Goal: Task Accomplishment & Management: Manage account settings

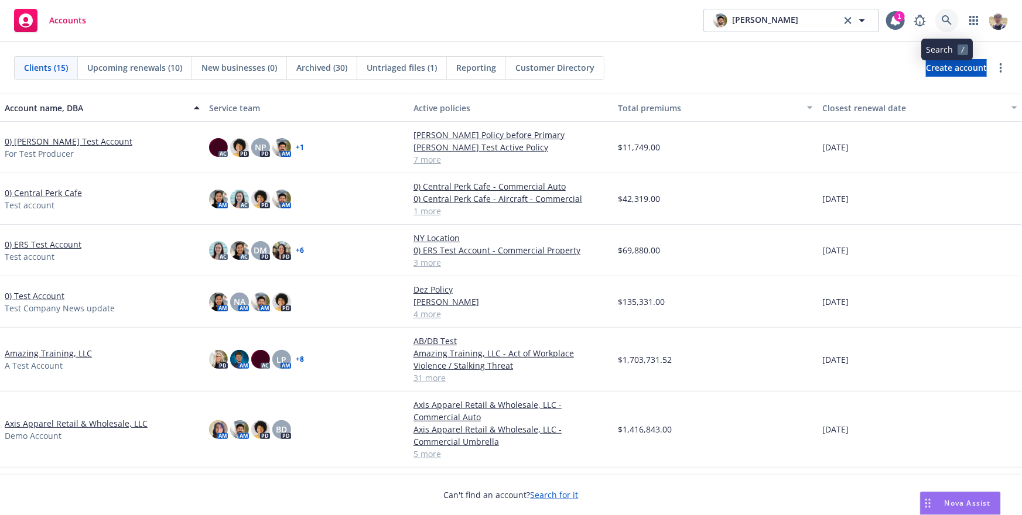
click at [949, 15] on icon at bounding box center [947, 20] width 11 height 11
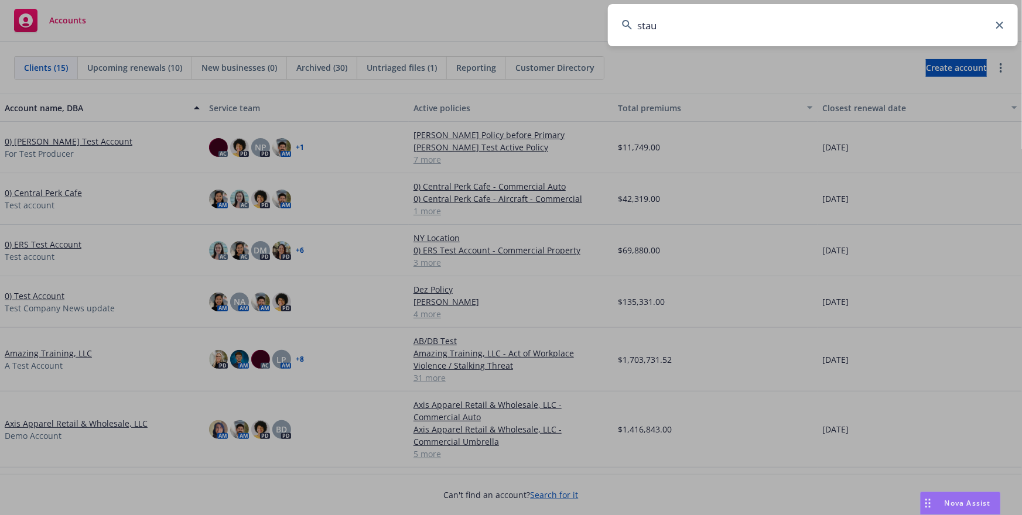
type input "staub"
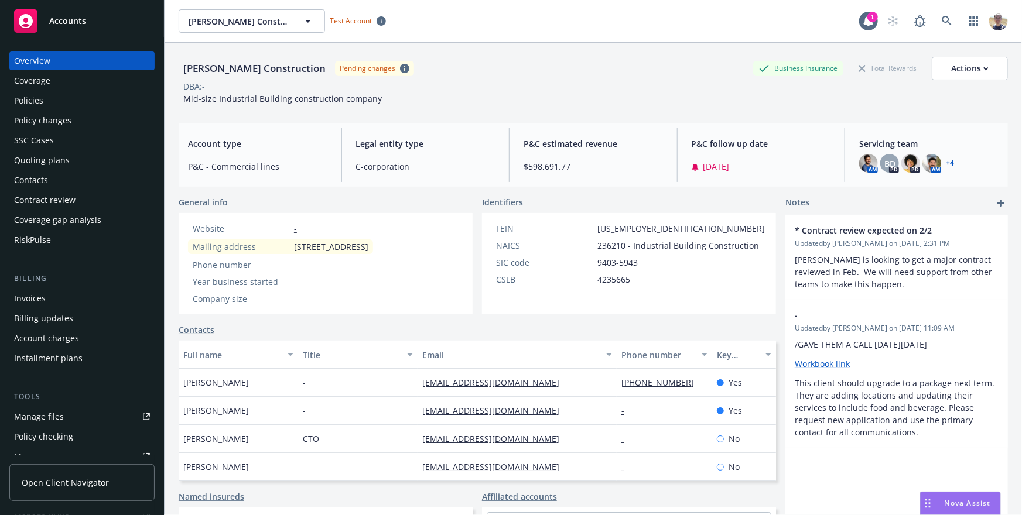
click at [48, 99] on div "Policies" at bounding box center [82, 100] width 136 height 19
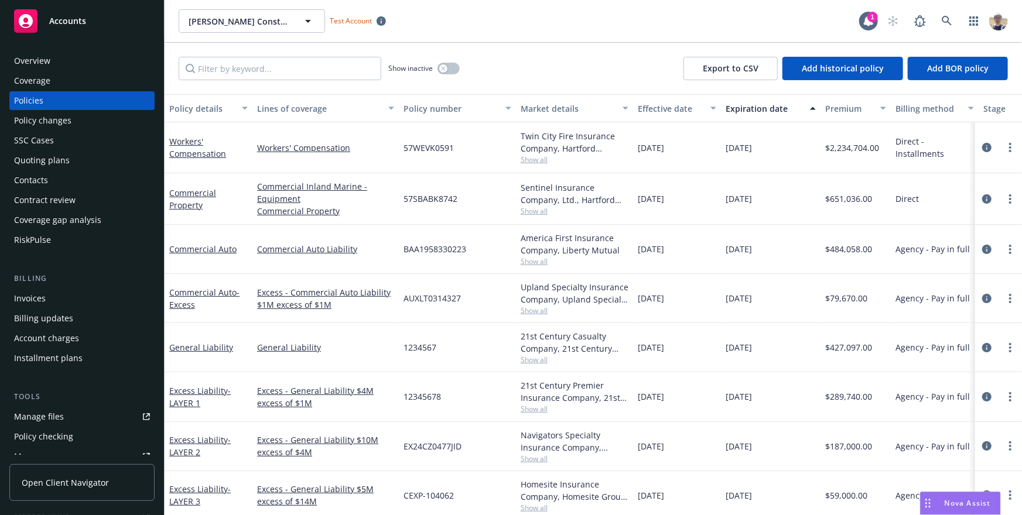
click at [62, 113] on div "Policy changes" at bounding box center [42, 120] width 57 height 19
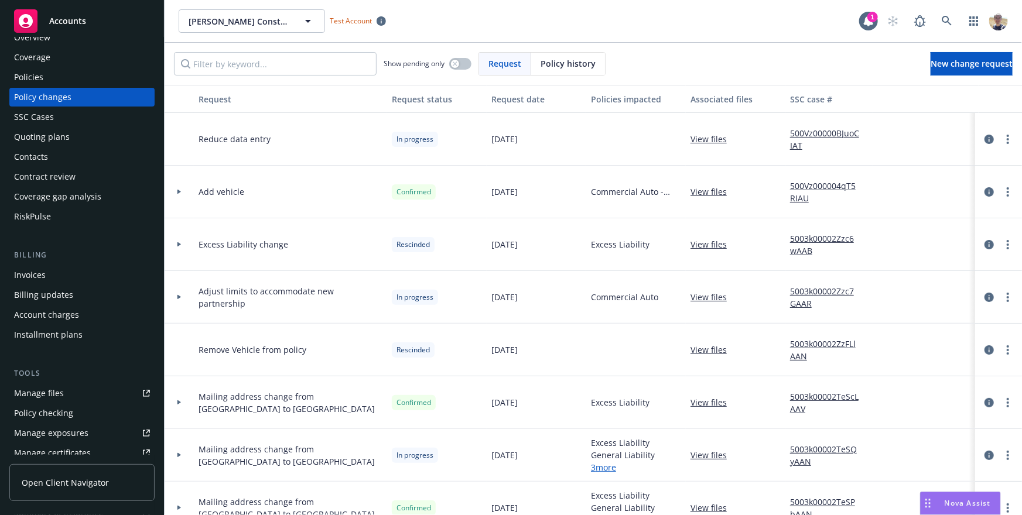
scroll to position [307, 0]
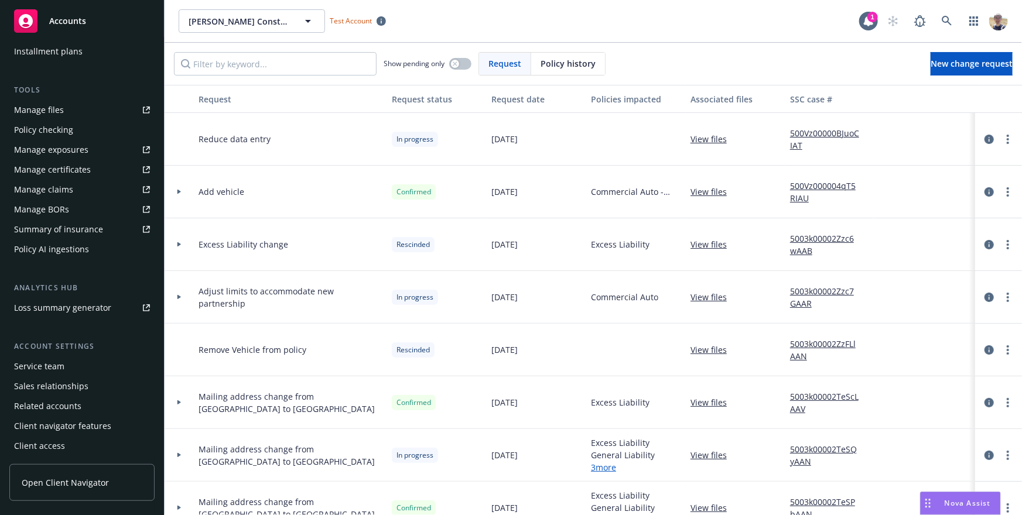
click at [80, 362] on div "Service team" at bounding box center [82, 366] width 136 height 19
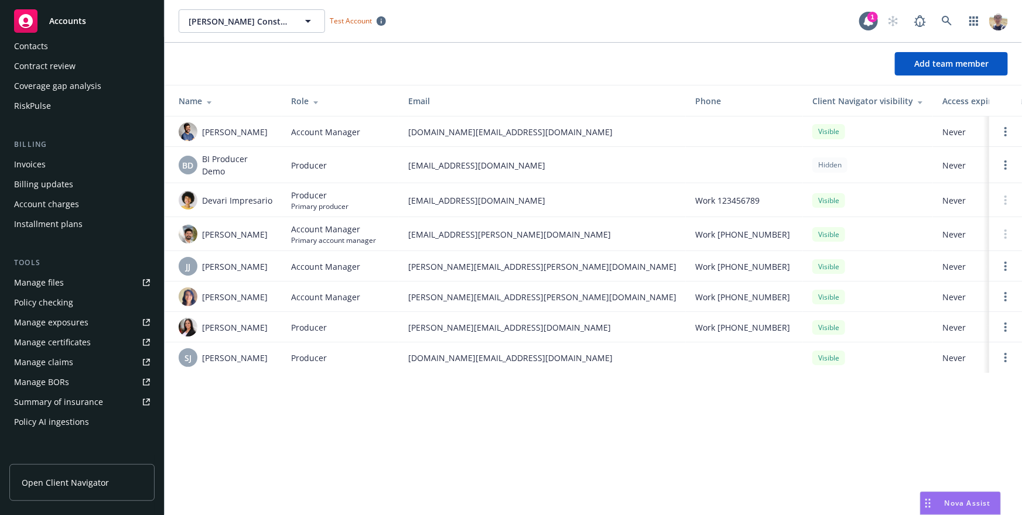
scroll to position [150, 0]
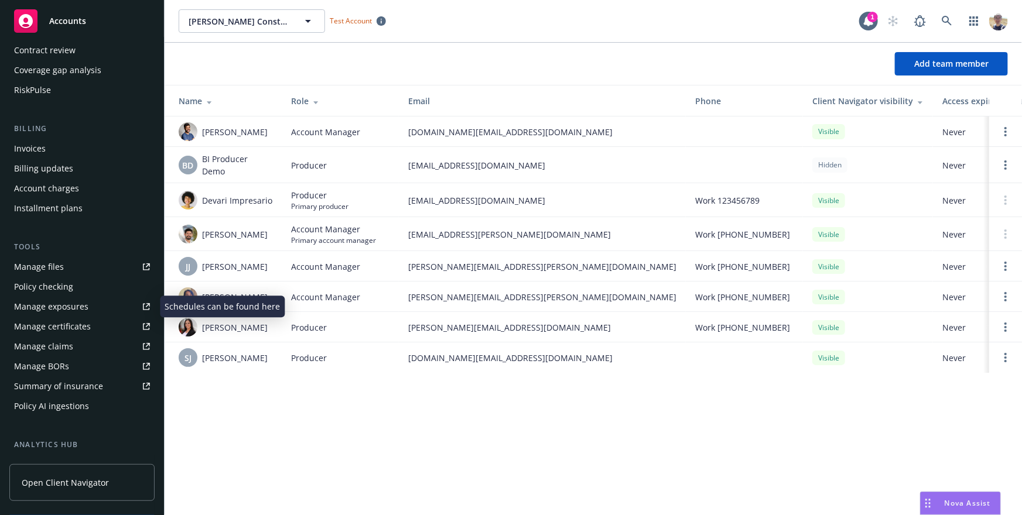
click at [64, 308] on div "Manage exposures" at bounding box center [51, 306] width 74 height 19
click at [87, 321] on div "Manage certificates" at bounding box center [52, 326] width 77 height 19
click at [54, 268] on div "Manage files" at bounding box center [39, 267] width 50 height 19
click at [822, 66] on div "Add team member" at bounding box center [593, 63] width 857 height 23
click at [989, 100] on th at bounding box center [1005, 100] width 33 height 31
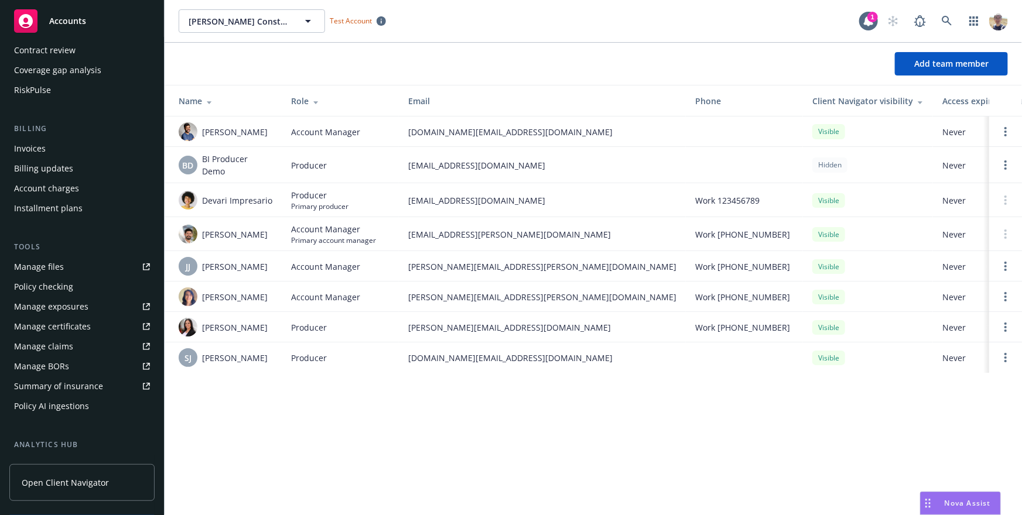
scroll to position [0, 0]
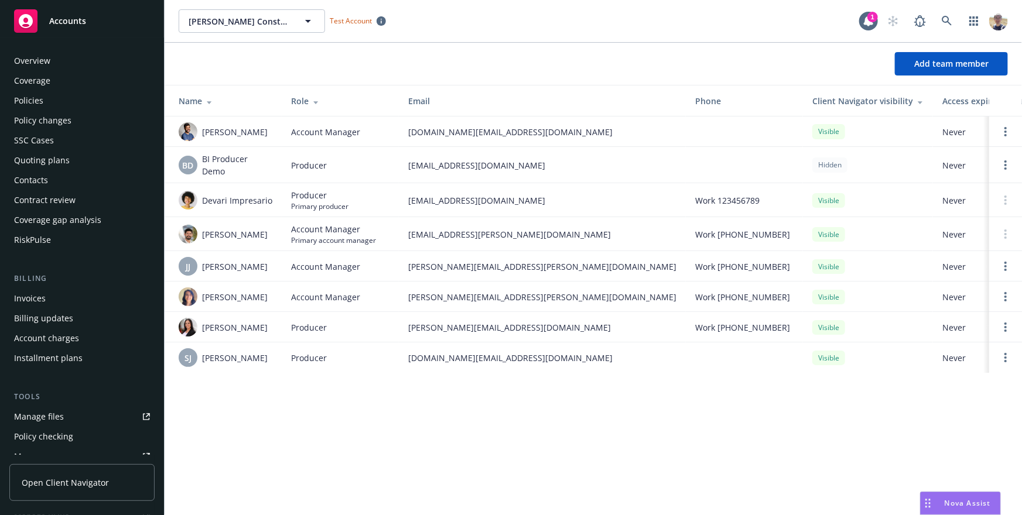
click at [39, 102] on div "Policies" at bounding box center [28, 100] width 29 height 19
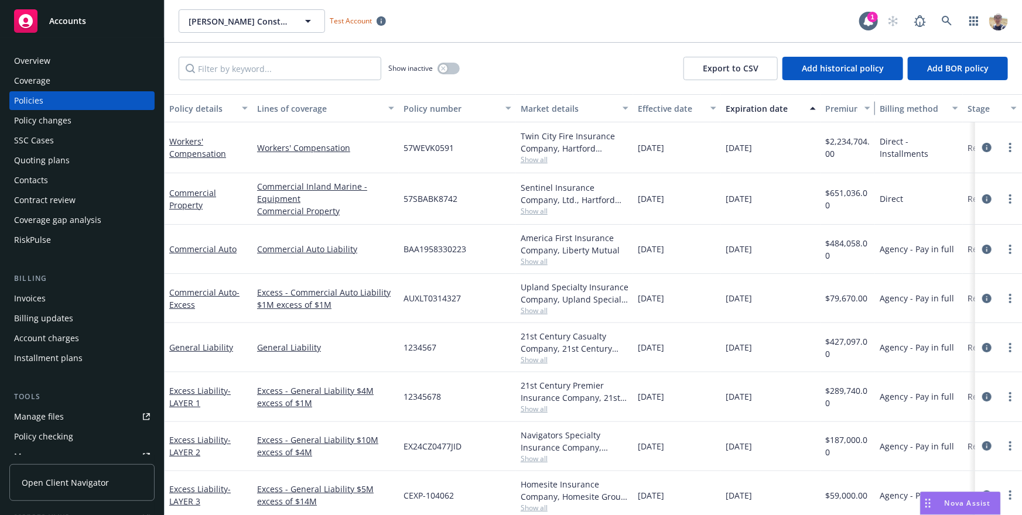
drag, startPoint x: 890, startPoint y: 107, endPoint x: 875, endPoint y: 111, distance: 15.8
click at [872, 111] on div "button" at bounding box center [869, 108] width 6 height 27
drag, startPoint x: 960, startPoint y: 108, endPoint x: 947, endPoint y: 107, distance: 13.5
click at [946, 107] on div "button" at bounding box center [943, 108] width 6 height 27
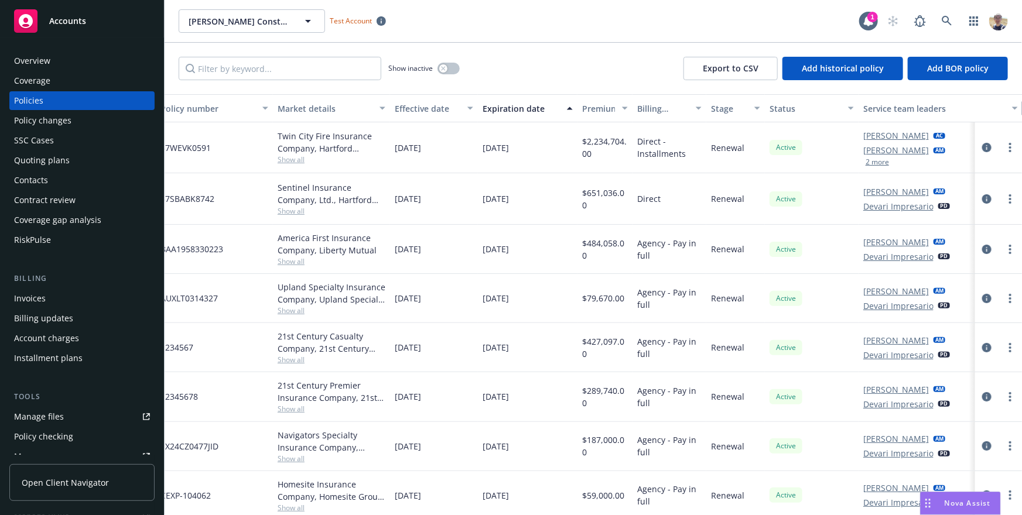
drag, startPoint x: 973, startPoint y: 113, endPoint x: 1020, endPoint y: 114, distance: 46.9
click at [1020, 114] on div "button" at bounding box center [1017, 108] width 6 height 27
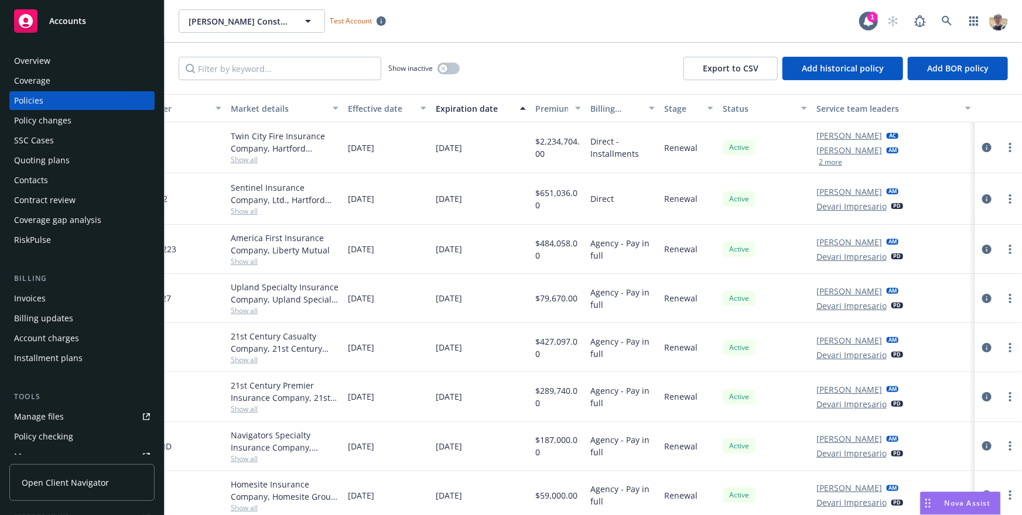
click at [35, 123] on div "Policy changes" at bounding box center [42, 120] width 57 height 19
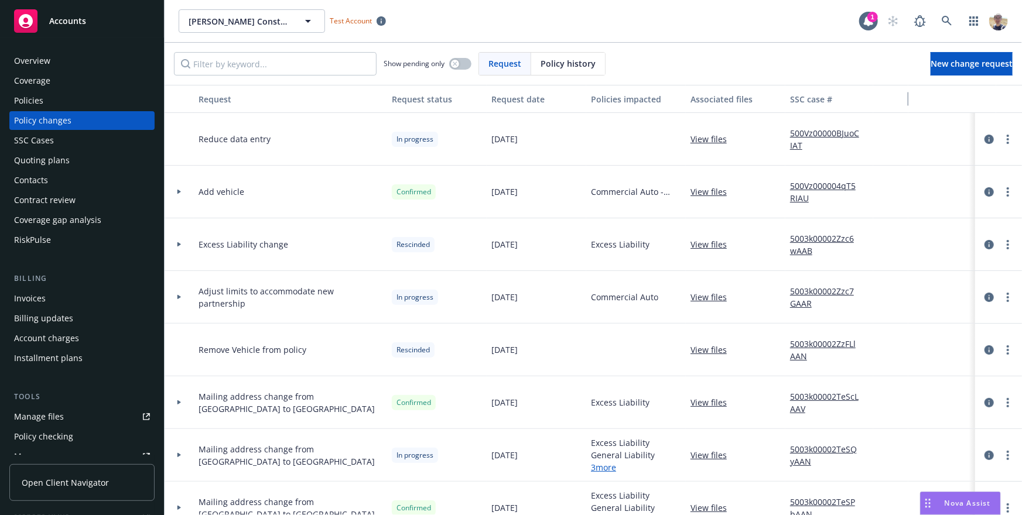
drag, startPoint x: 974, startPoint y: 100, endPoint x: 875, endPoint y: 104, distance: 99.1
click at [875, 104] on button "button" at bounding box center [890, 99] width 35 height 28
click at [42, 176] on div "Contacts" at bounding box center [31, 180] width 34 height 19
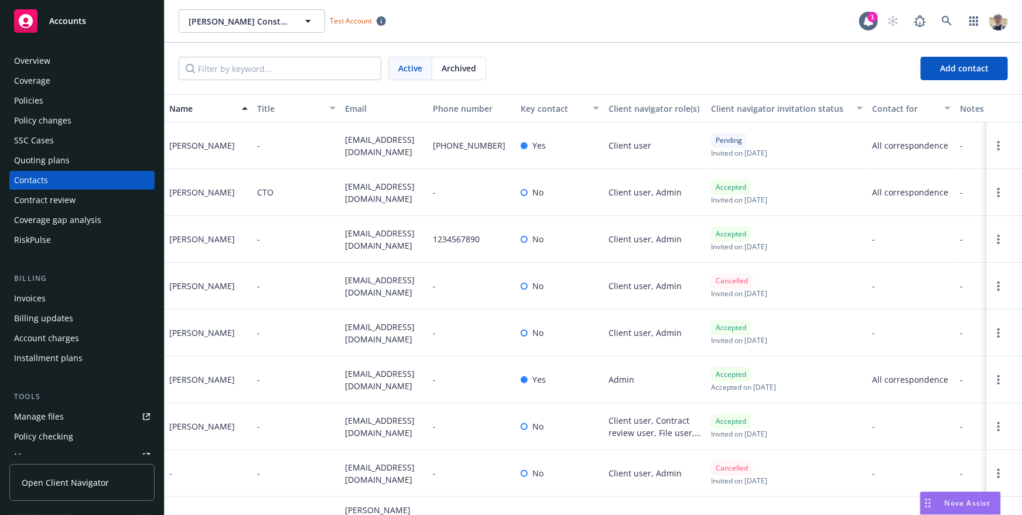
scroll to position [0, 231]
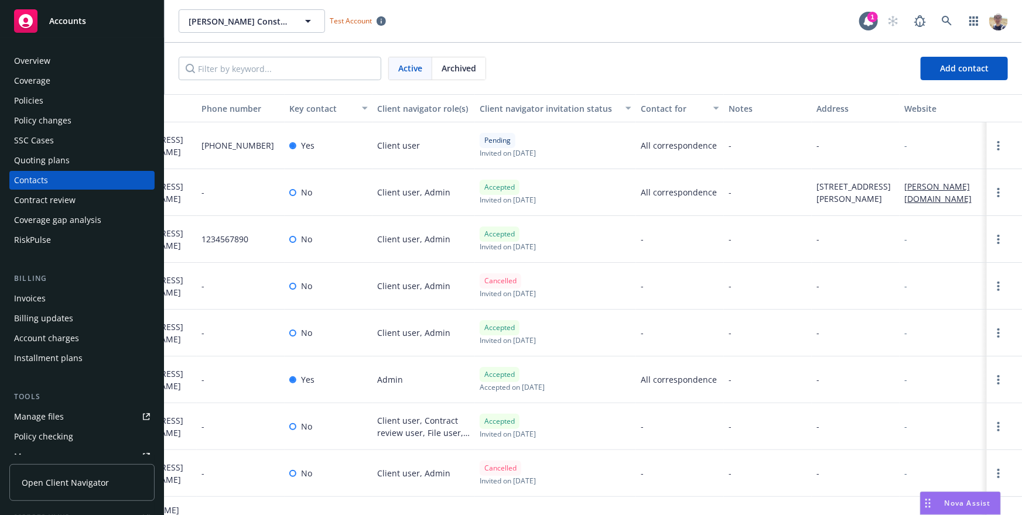
drag, startPoint x: 984, startPoint y: 112, endPoint x: 1022, endPoint y: 114, distance: 38.1
click at [1021, 114] on div "button" at bounding box center [1020, 108] width 6 height 27
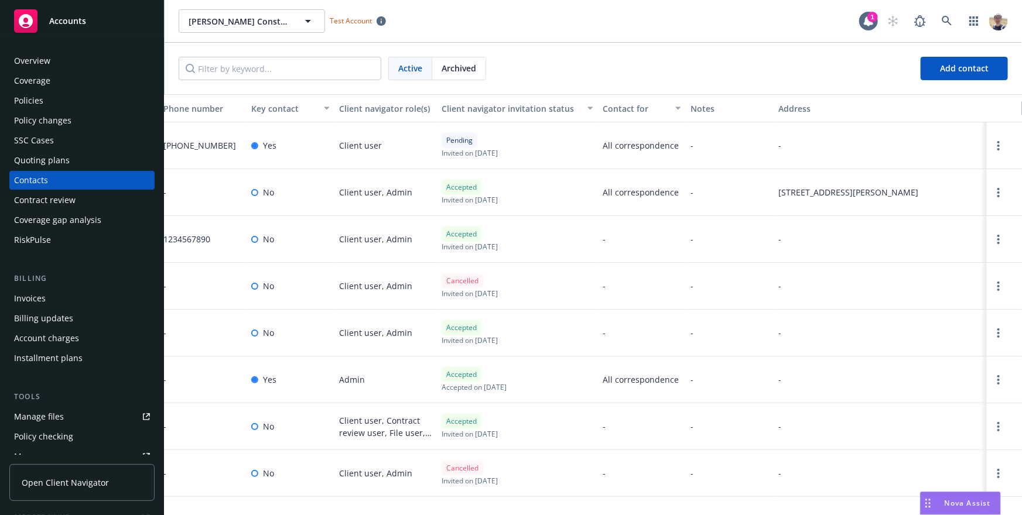
drag, startPoint x: 855, startPoint y: 106, endPoint x: 1015, endPoint y: 103, distance: 160.5
click at [1016, 103] on div "button" at bounding box center [1017, 108] width 6 height 27
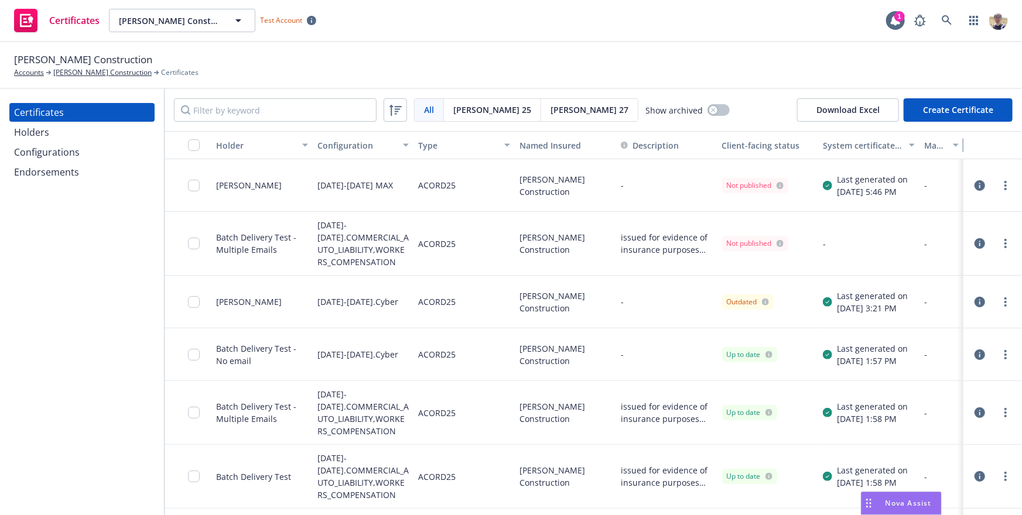
drag, startPoint x: 960, startPoint y: 143, endPoint x: 911, endPoint y: 156, distance: 51.6
click at [910, 156] on div "Holder Configuration Type Named Insured Description Client-facing status System…" at bounding box center [593, 145] width 857 height 28
drag, startPoint x: 713, startPoint y: 143, endPoint x: 710, endPoint y: 155, distance: 11.4
click at [711, 155] on div "button" at bounding box center [711, 145] width 6 height 27
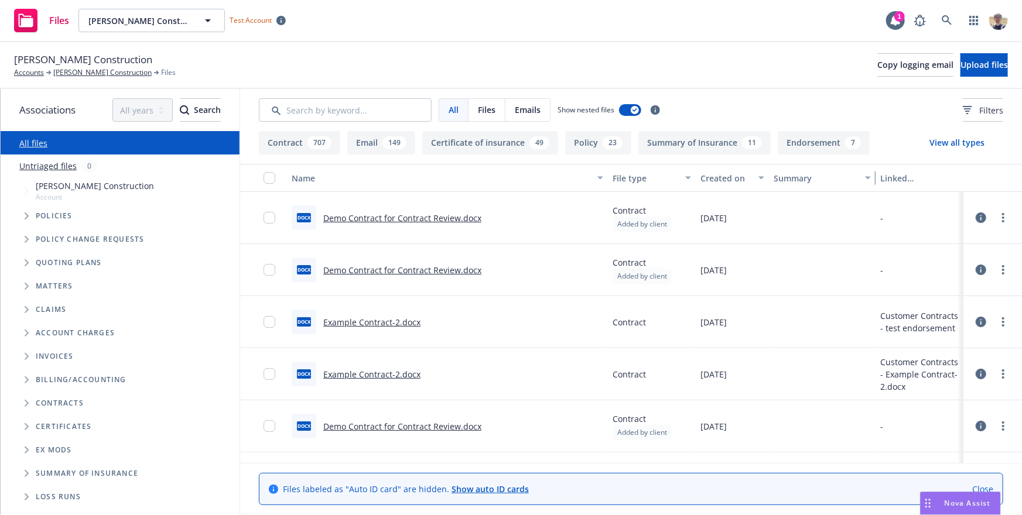
drag, startPoint x: 874, startPoint y: 176, endPoint x: 892, endPoint y: 192, distance: 24.5
click at [893, 192] on div "Name File type Created on Summary Linked associations docx Demo Contract for Co…" at bounding box center [631, 313] width 782 height 299
drag, startPoint x: 769, startPoint y: 171, endPoint x: 853, endPoint y: 175, distance: 84.4
click at [853, 175] on div "Name File type Created on Summary Linked associations" at bounding box center [631, 178] width 782 height 28
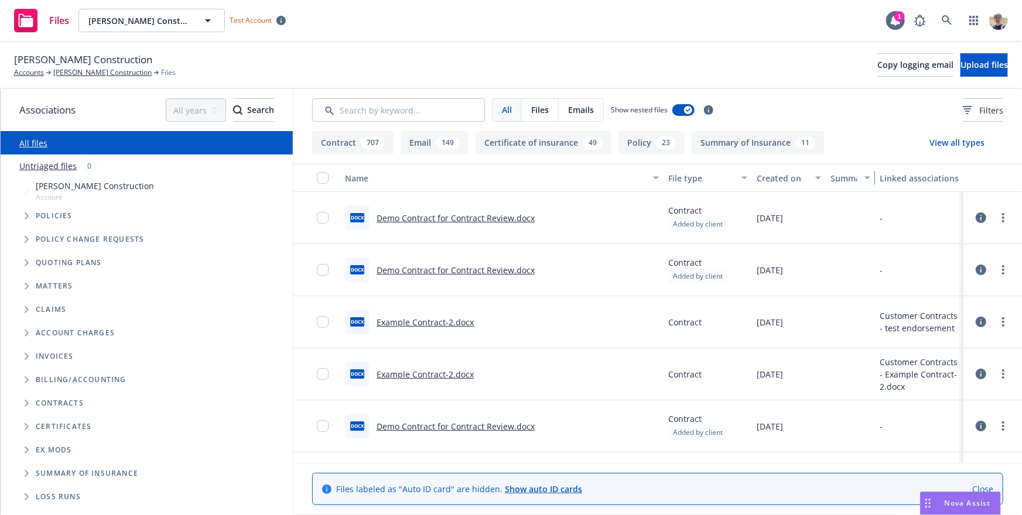
drag, startPoint x: 873, startPoint y: 174, endPoint x: 816, endPoint y: 186, distance: 58.0
click at [816, 186] on div "Name File type Created on Summary Linked associations" at bounding box center [657, 178] width 728 height 28
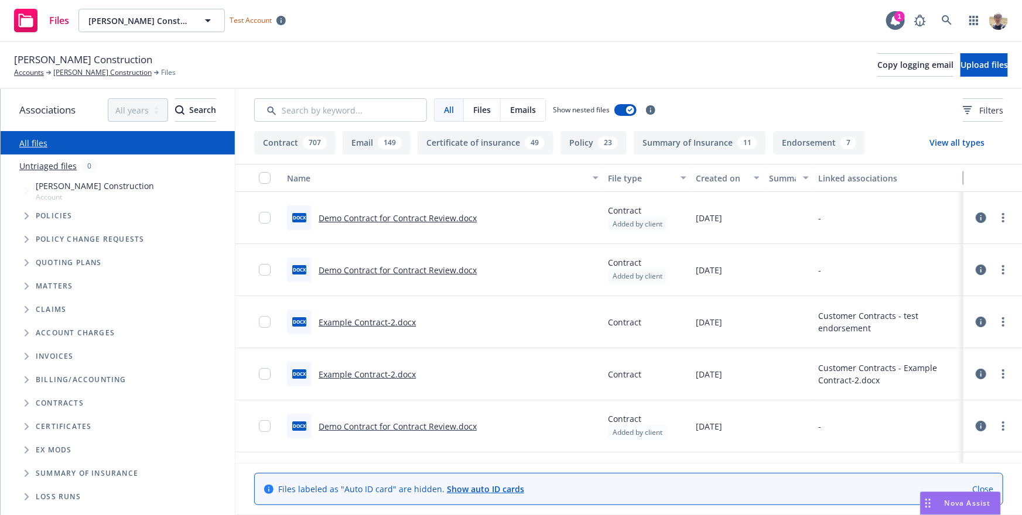
drag, startPoint x: 960, startPoint y: 175, endPoint x: 1021, endPoint y: 177, distance: 60.9
click at [1021, 177] on div "Name File type Created on Summary Linked associations" at bounding box center [628, 178] width 786 height 28
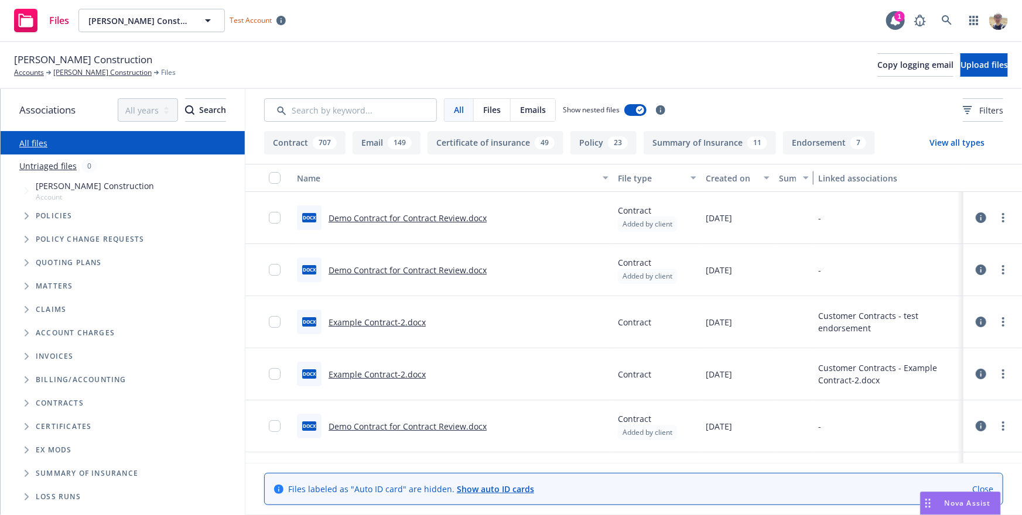
drag, startPoint x: 811, startPoint y: 179, endPoint x: 802, endPoint y: 199, distance: 22.3
click at [802, 199] on div "Name File type Created on Summary Linked associations docx Demo Contract for Co…" at bounding box center [633, 313] width 777 height 299
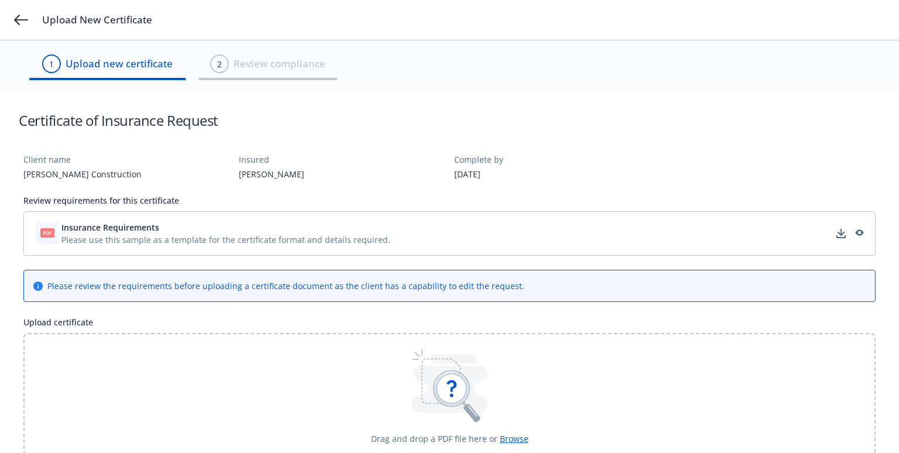
click at [36, 173] on div "[PERSON_NAME] Construction" at bounding box center [126, 174] width 206 height 12
click at [32, 175] on div "[PERSON_NAME] Construction" at bounding box center [126, 174] width 206 height 12
click at [32, 175] on div "Staub-Eckert Construction" at bounding box center [126, 174] width 206 height 12
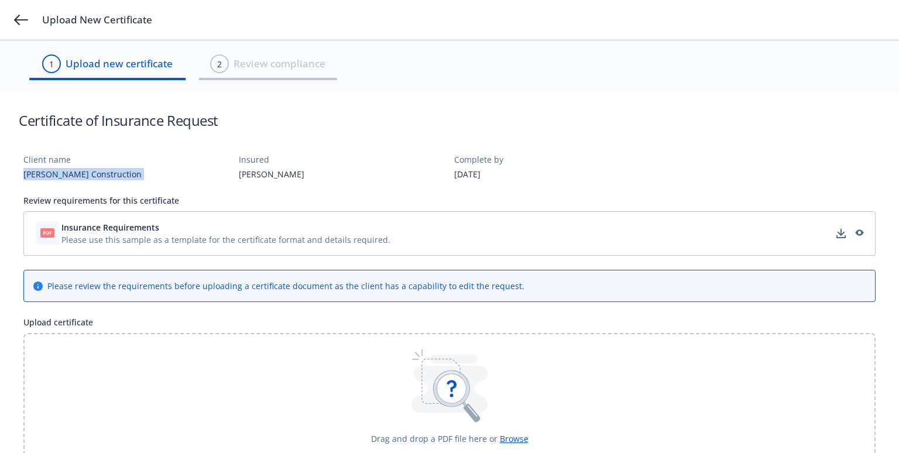
click at [32, 175] on div "Staub-Eckert Construction" at bounding box center [126, 174] width 206 height 12
click at [243, 172] on div "Jane Hansen" at bounding box center [342, 174] width 206 height 12
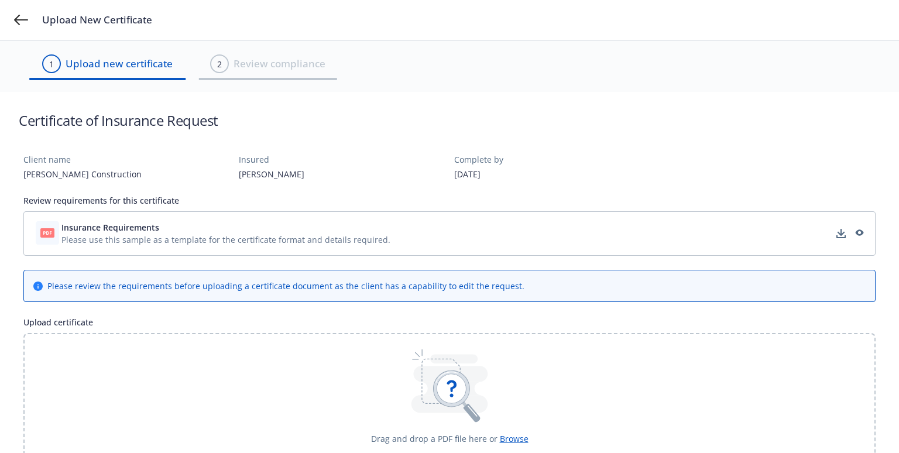
click at [245, 171] on div "Jane Hansen" at bounding box center [342, 174] width 206 height 12
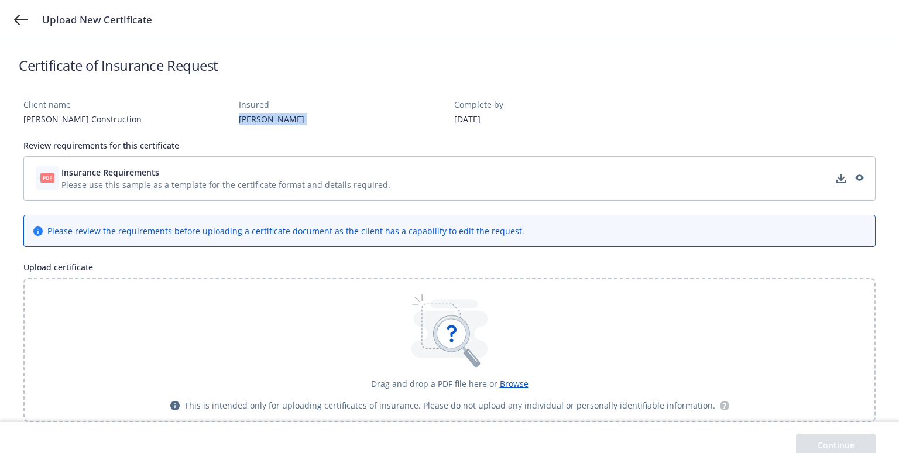
scroll to position [70, 0]
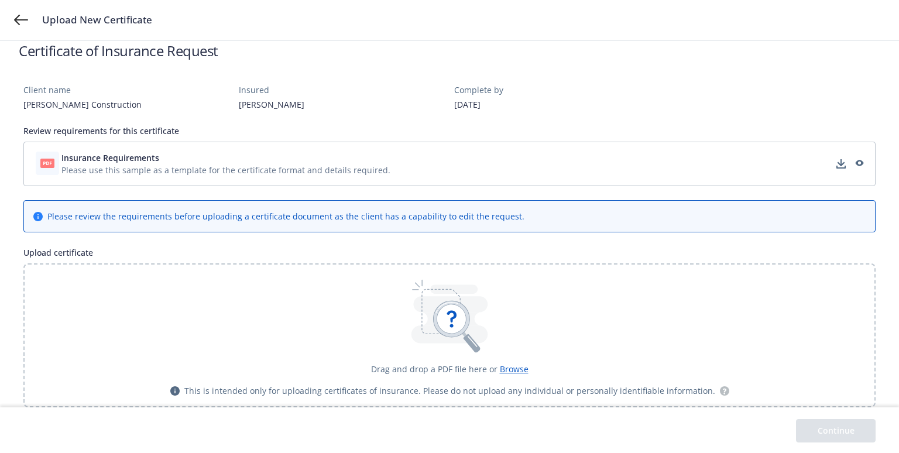
click at [519, 371] on span "Browse" at bounding box center [514, 369] width 29 height 11
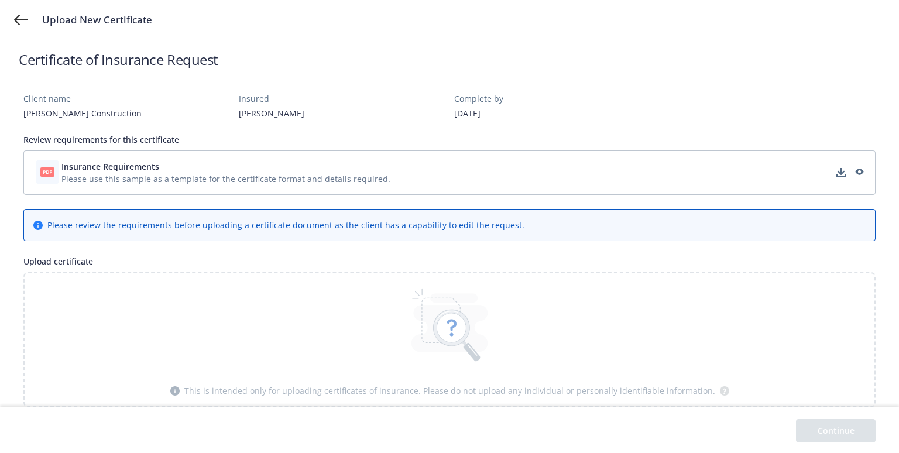
scroll to position [0, 0]
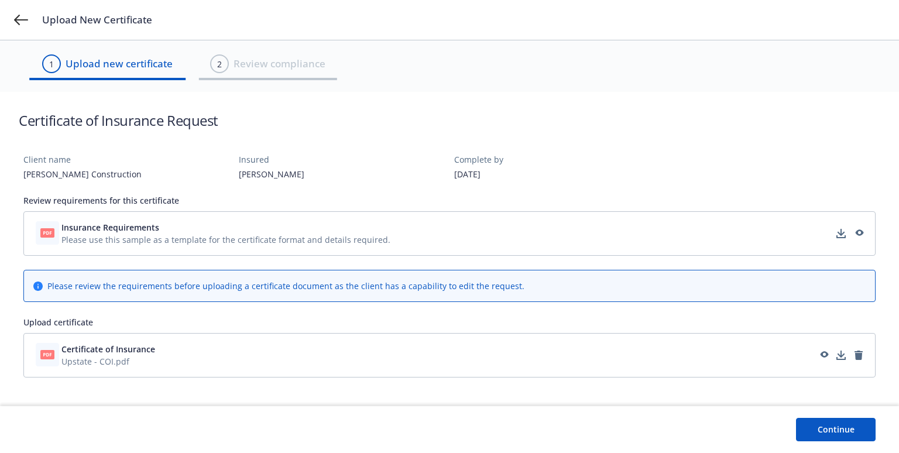
click at [853, 426] on button "Continue" at bounding box center [836, 429] width 80 height 23
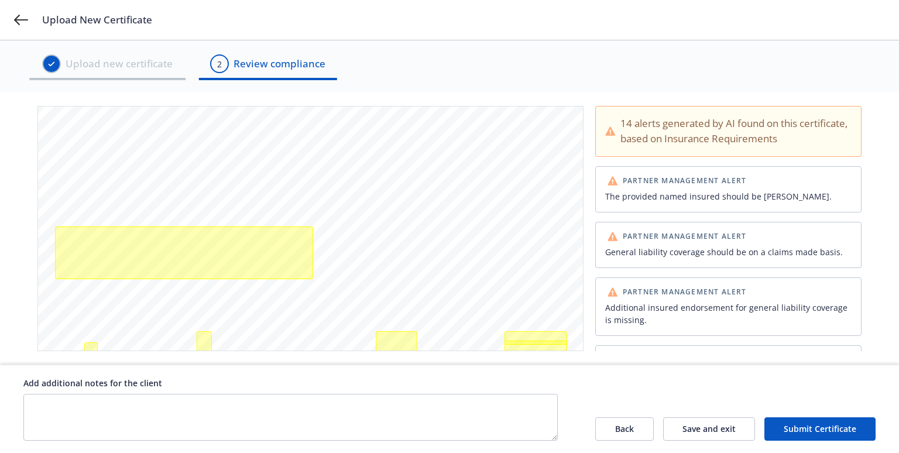
scroll to position [43, 0]
click at [710, 178] on span "Partner Management Alert" at bounding box center [685, 180] width 124 height 7
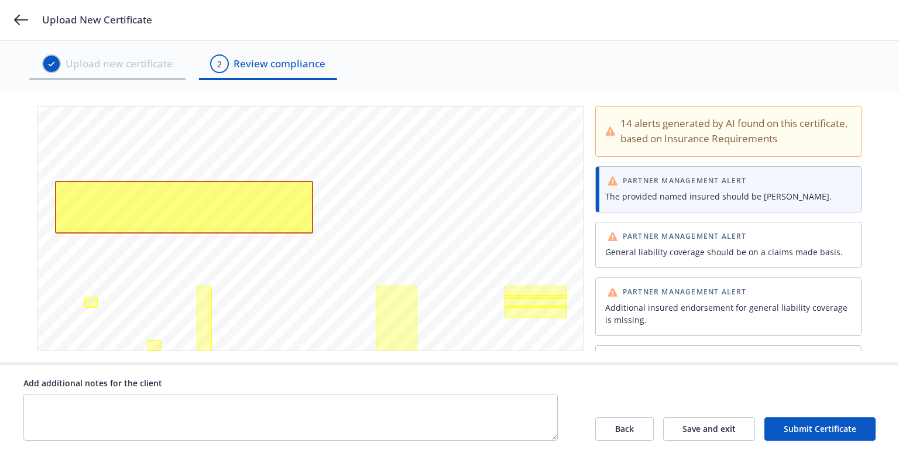
scroll to position [94, 0]
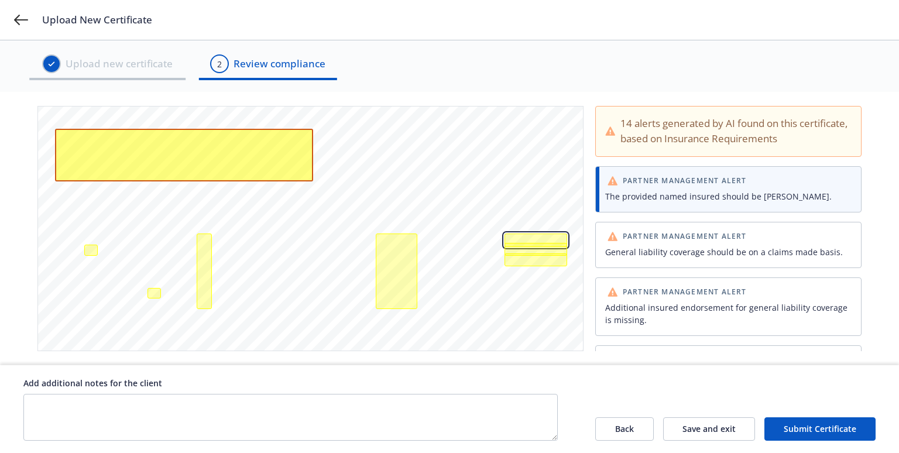
click at [548, 237] on div "The each occurrence limit for general liability coverage should be at least $3,…" at bounding box center [536, 240] width 62 height 13
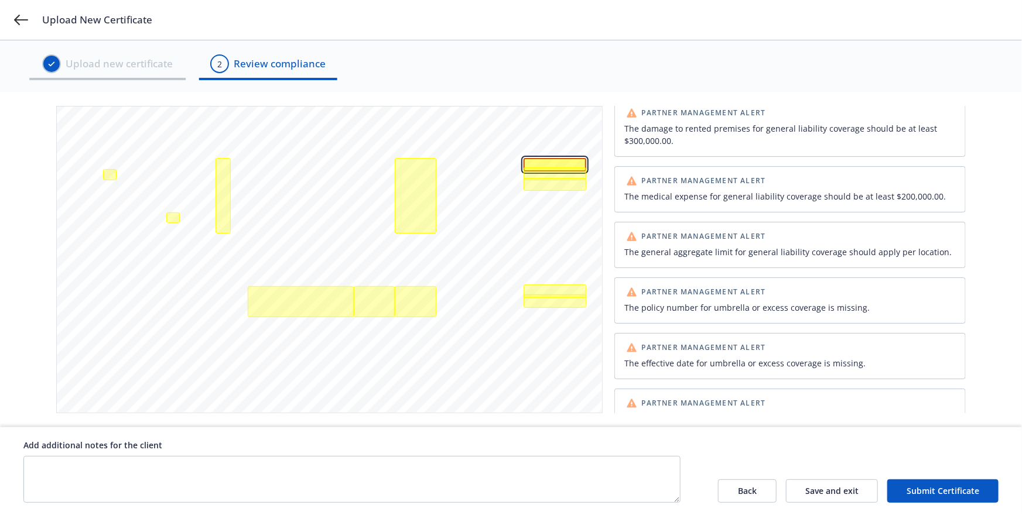
scroll to position [225, 0]
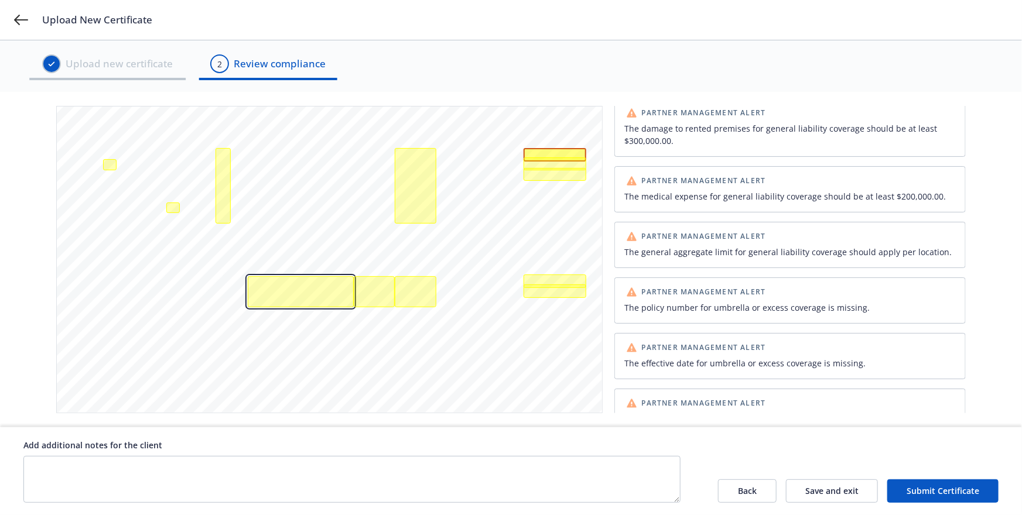
click at [299, 289] on div "The policy number for umbrella or excess coverage is missing." at bounding box center [301, 291] width 106 height 31
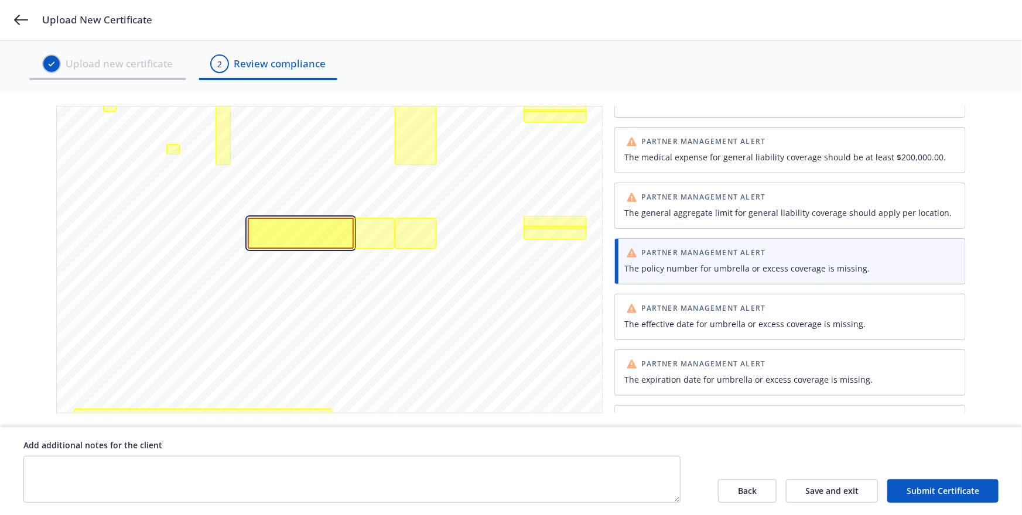
scroll to position [299, 0]
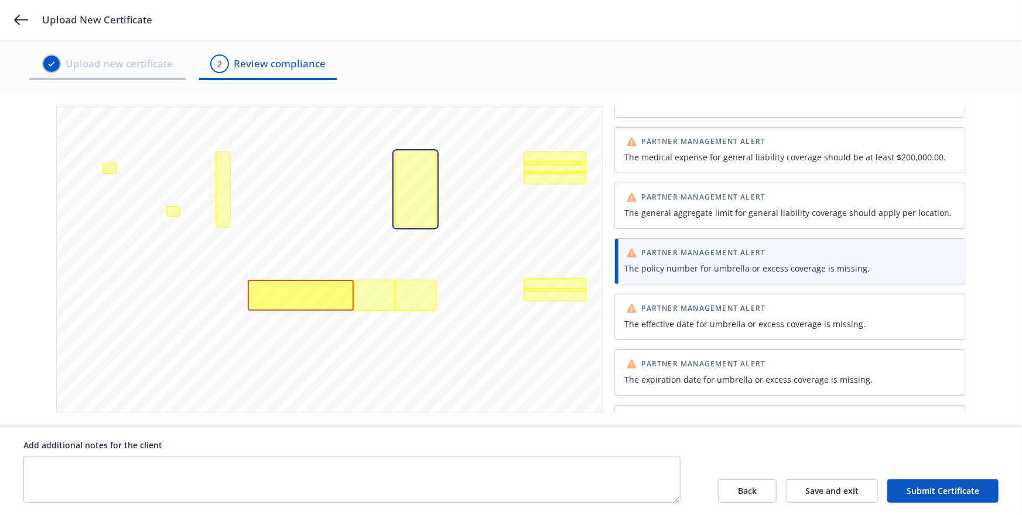
click at [417, 213] on div "The expiration date for general liability coverage is earlier than today's date…" at bounding box center [416, 189] width 42 height 75
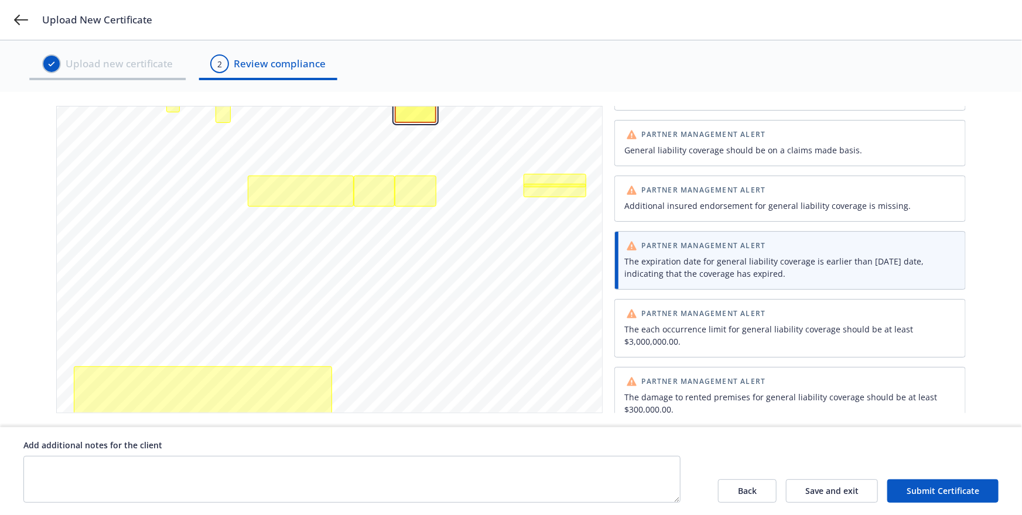
scroll to position [398, 0]
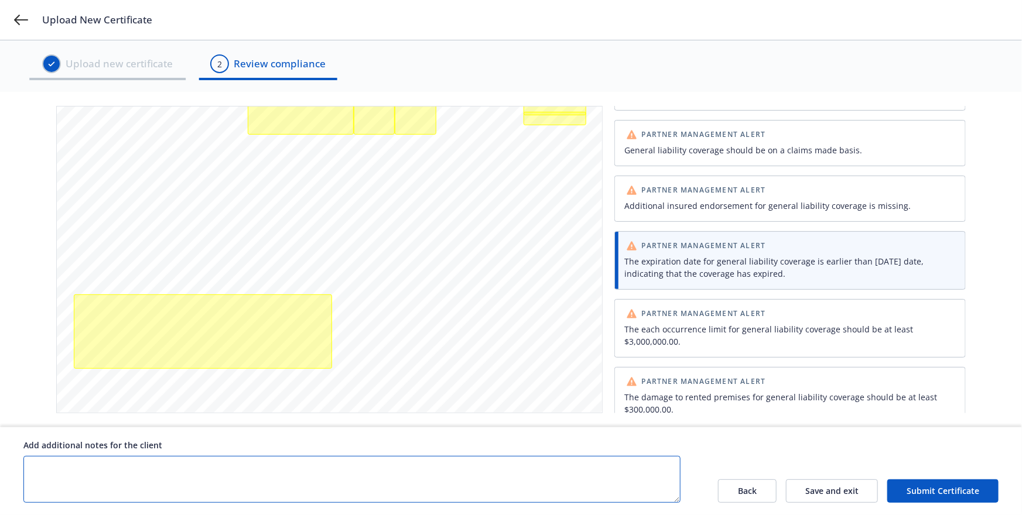
click at [231, 453] on textarea at bounding box center [351, 479] width 657 height 47
click at [293, 453] on textarea at bounding box center [351, 479] width 657 height 47
type textarea "Per prev agreement, this is OK."
click at [899, 453] on button "Submit Certificate" at bounding box center [942, 491] width 111 height 23
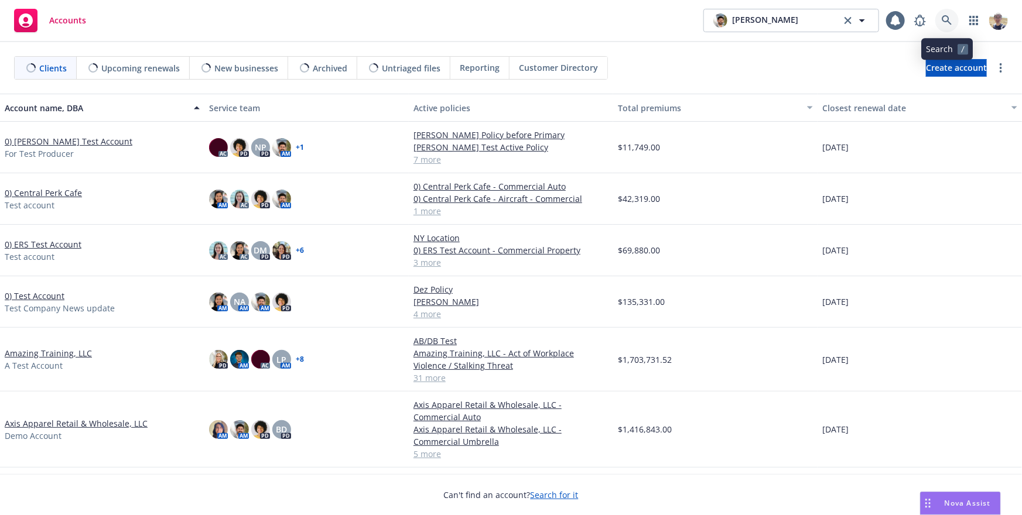
click at [942, 19] on icon at bounding box center [947, 20] width 11 height 11
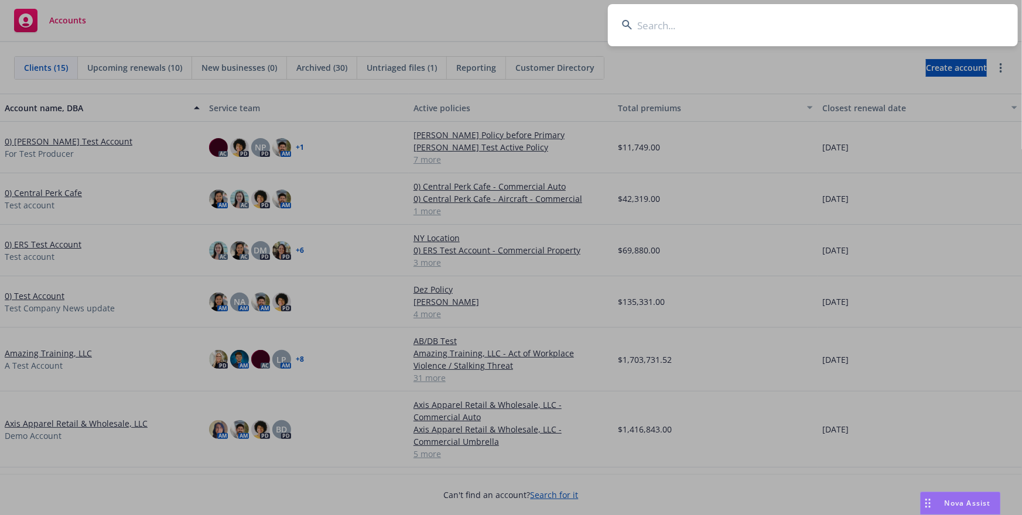
type input "s"
type input "d"
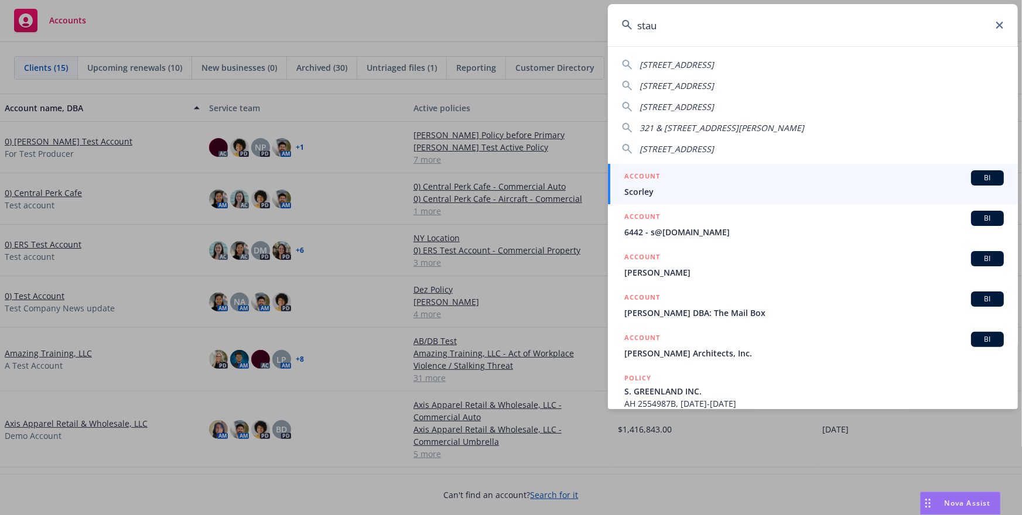
type input "staub"
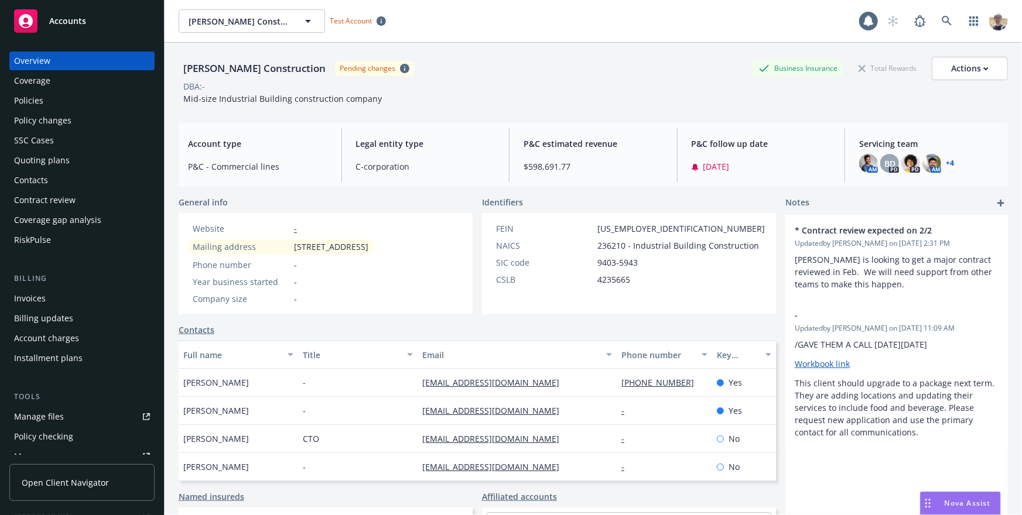
click at [70, 471] on link "Open Client Navigator" at bounding box center [81, 482] width 145 height 37
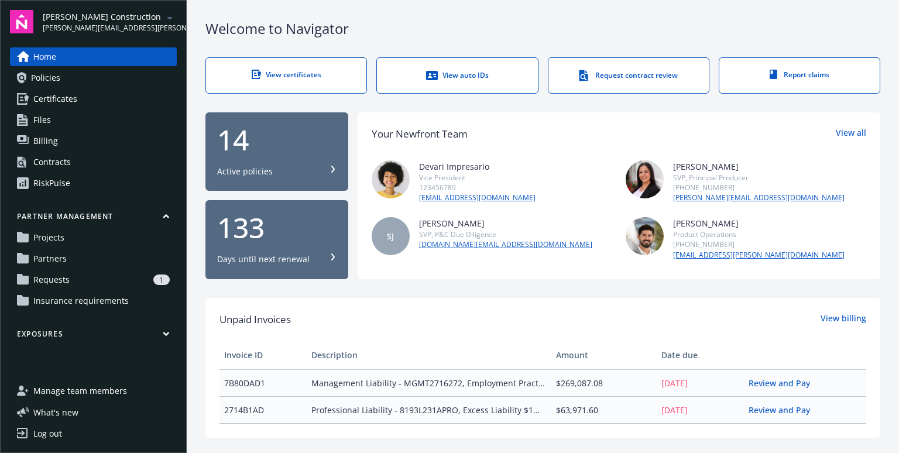
click at [73, 392] on span "Manage team members" at bounding box center [80, 391] width 94 height 19
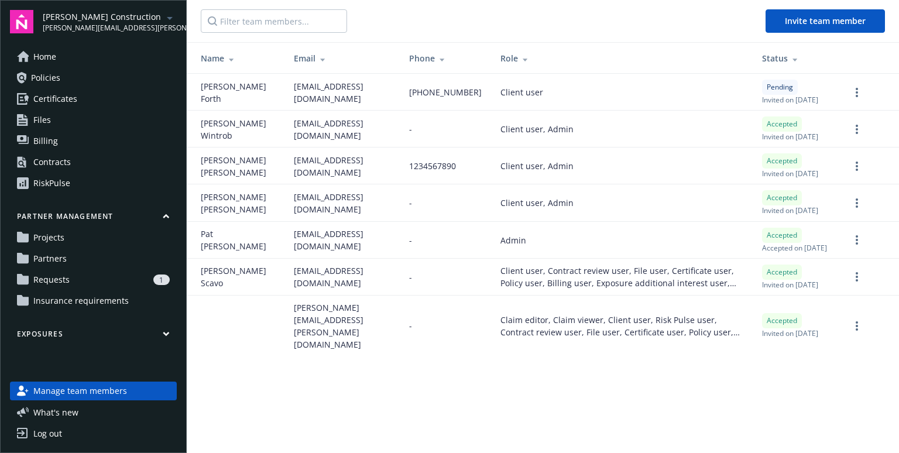
click at [82, 303] on span "Insurance requirements" at bounding box center [80, 301] width 95 height 19
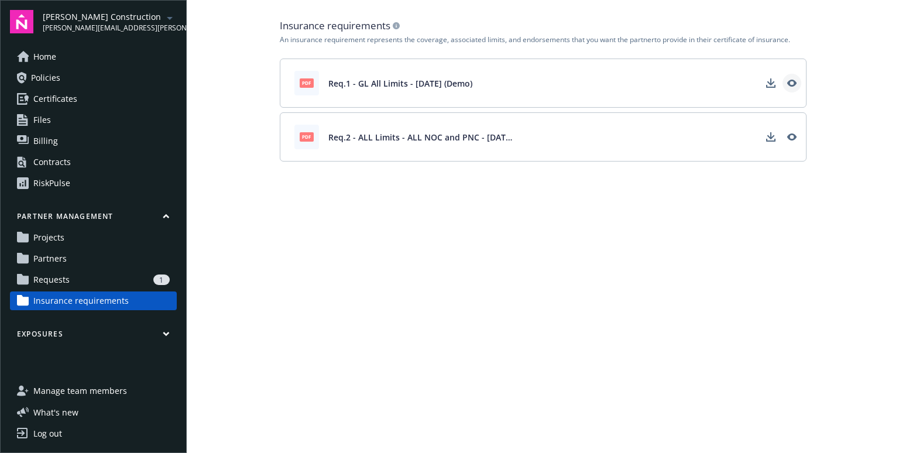
click at [795, 85] on icon "View" at bounding box center [792, 82] width 9 height 9
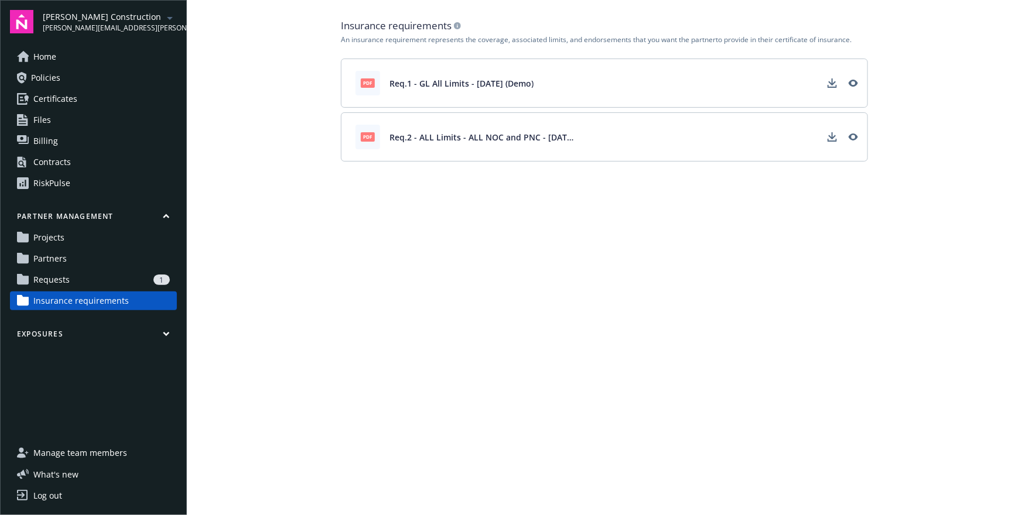
click at [65, 276] on span "Requests" at bounding box center [51, 280] width 36 height 19
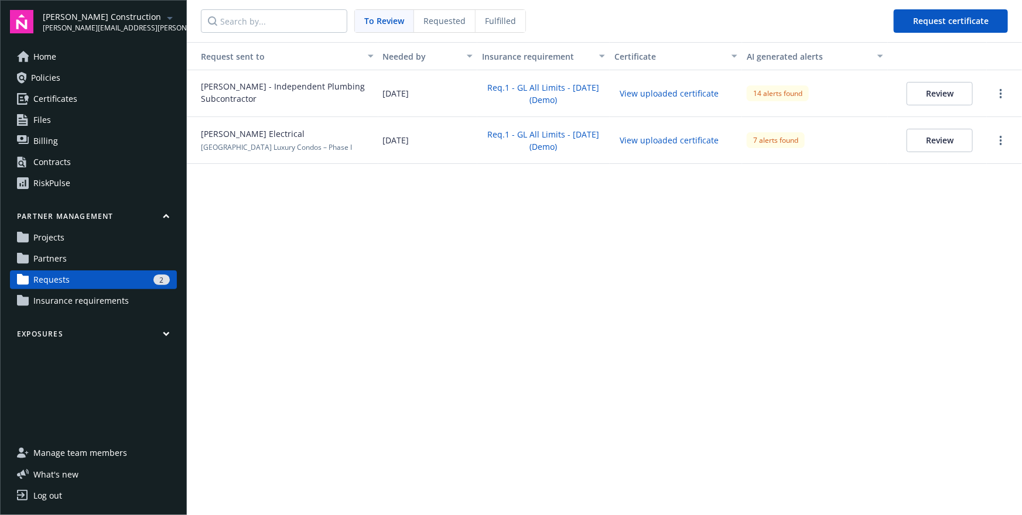
click at [319, 84] on span "[PERSON_NAME] - Independent Plumbing Subcontractor" at bounding box center [287, 92] width 173 height 25
click at [899, 96] on button "Review" at bounding box center [940, 93] width 66 height 23
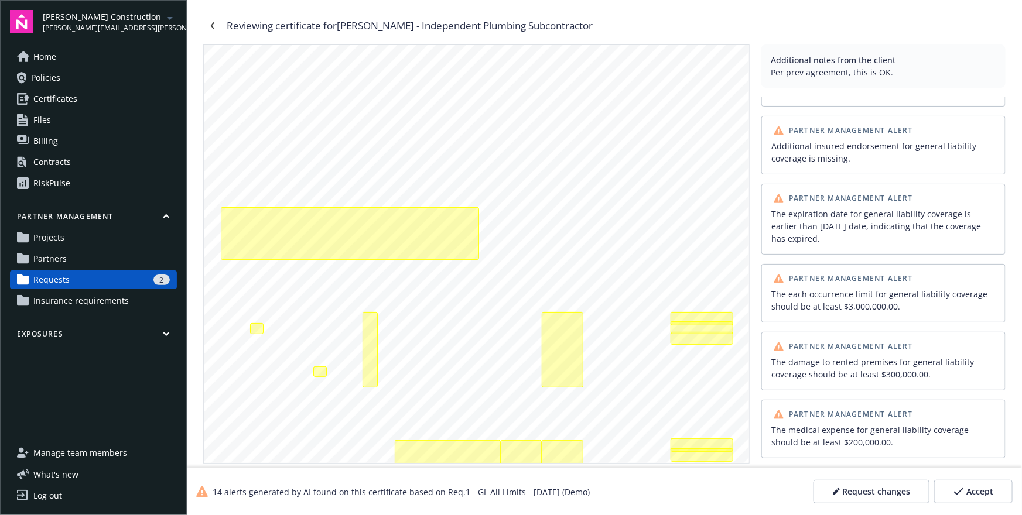
scroll to position [122, 0]
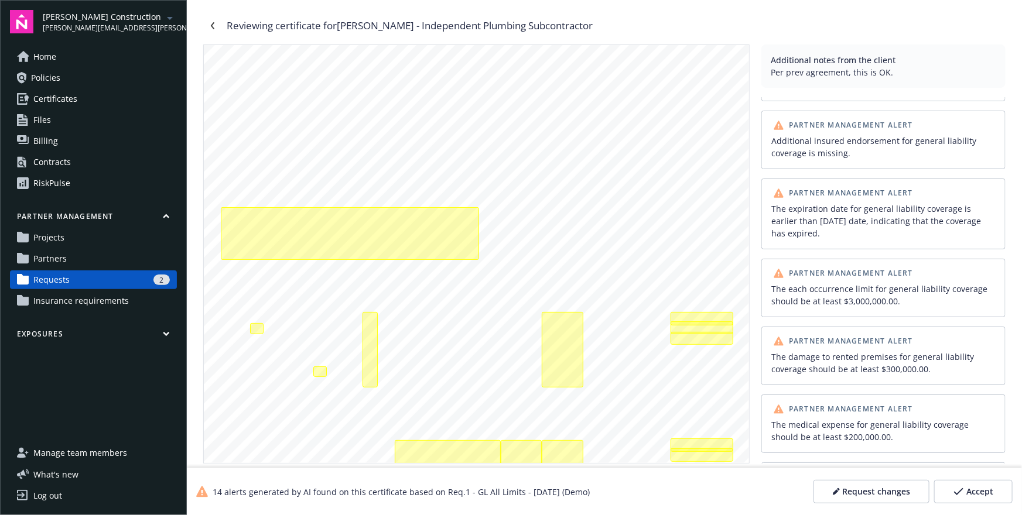
click at [785, 58] on div "Additional notes from the client" at bounding box center [883, 60] width 225 height 12
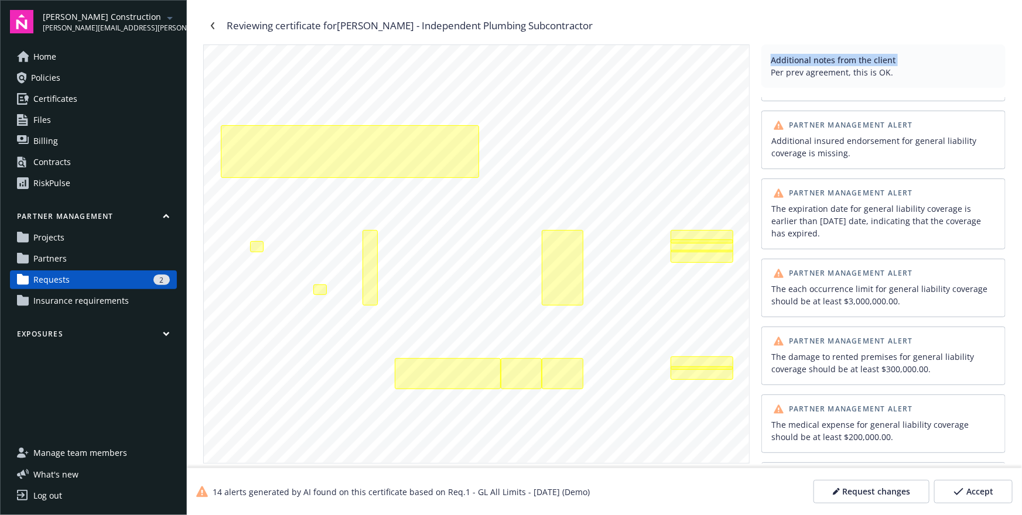
scroll to position [73, 0]
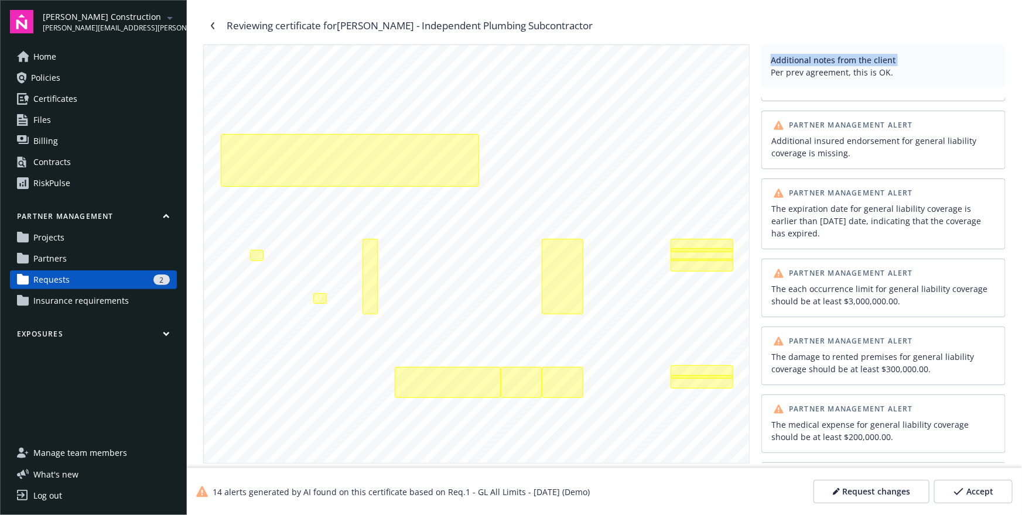
click at [853, 453] on span "Request changes" at bounding box center [876, 492] width 68 height 12
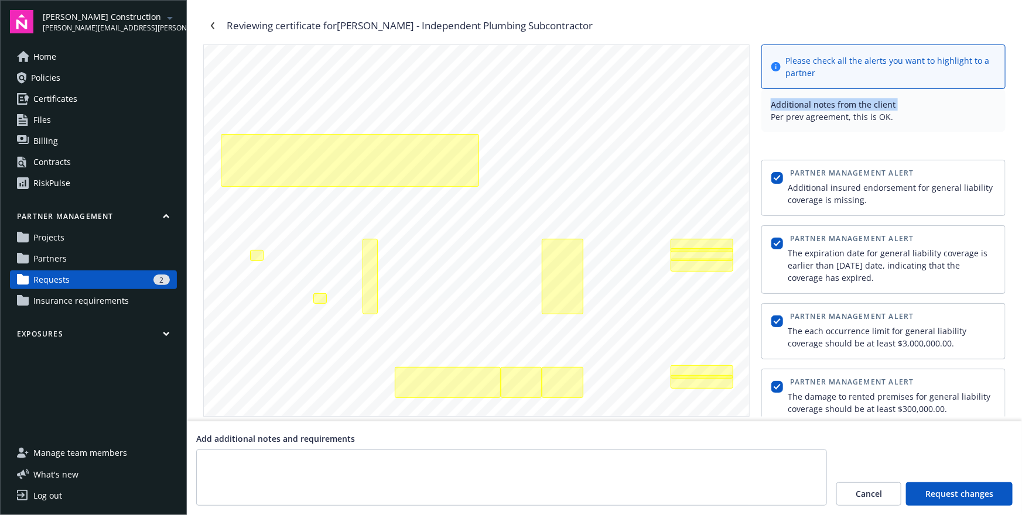
scroll to position [117, 0]
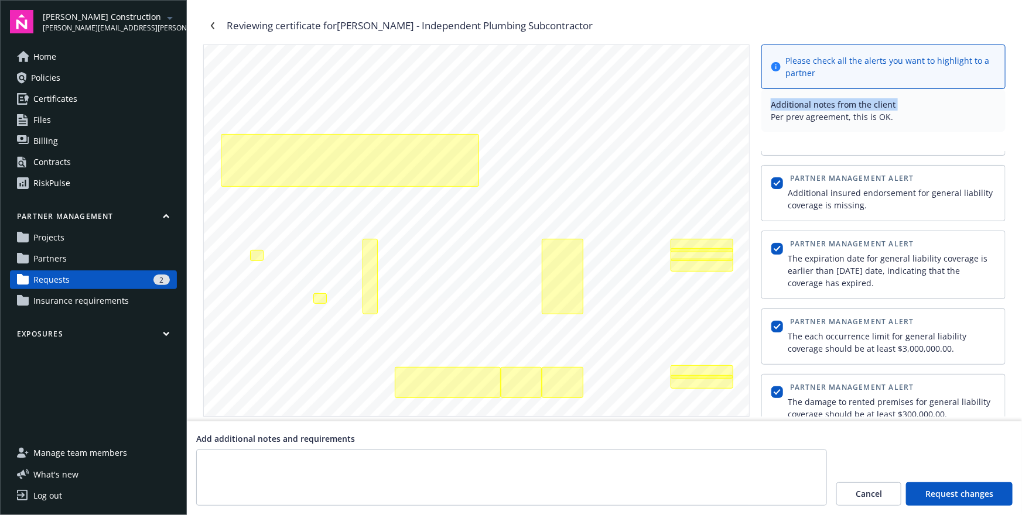
click at [869, 453] on span "Cancel" at bounding box center [869, 494] width 26 height 12
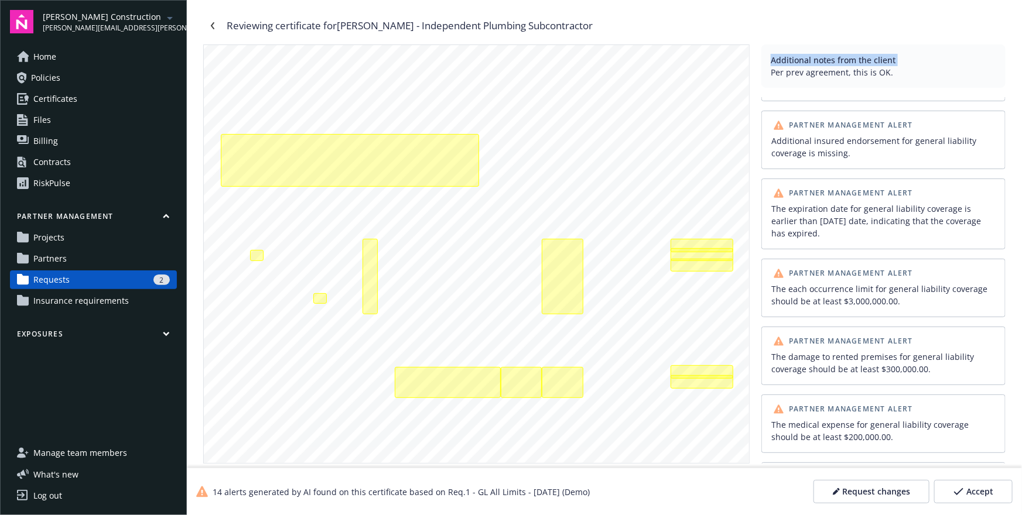
click at [866, 453] on span "Request changes" at bounding box center [876, 492] width 68 height 12
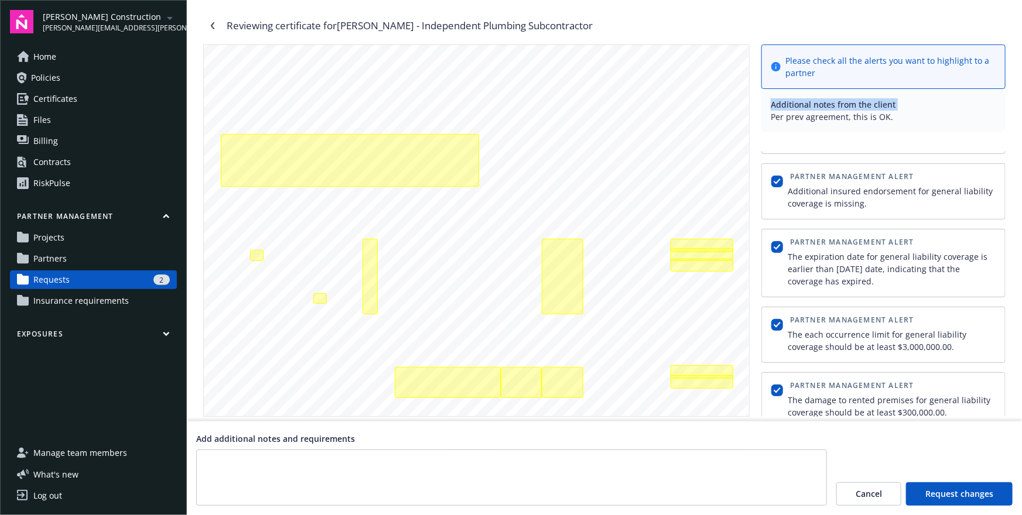
scroll to position [91, 0]
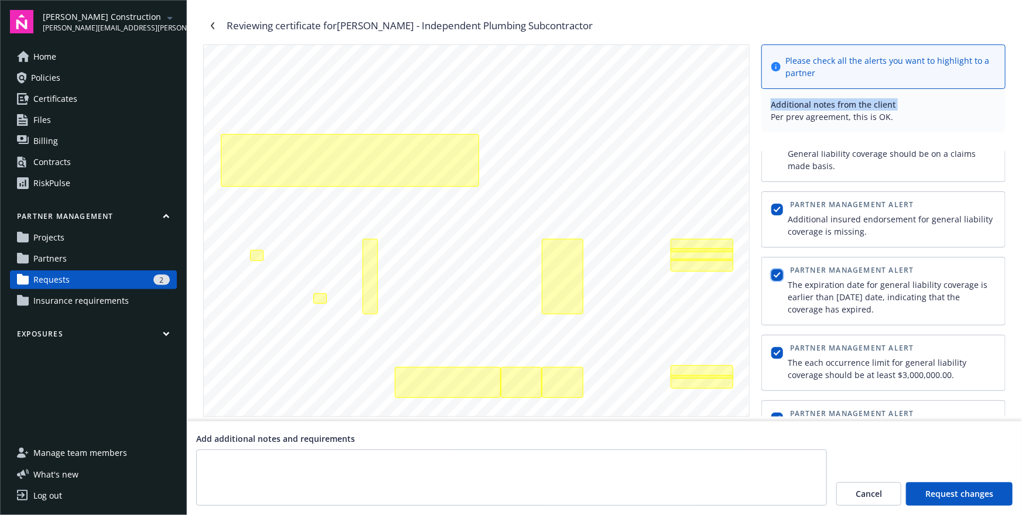
click at [777, 269] on input "checkbox" at bounding box center [777, 275] width 12 height 12
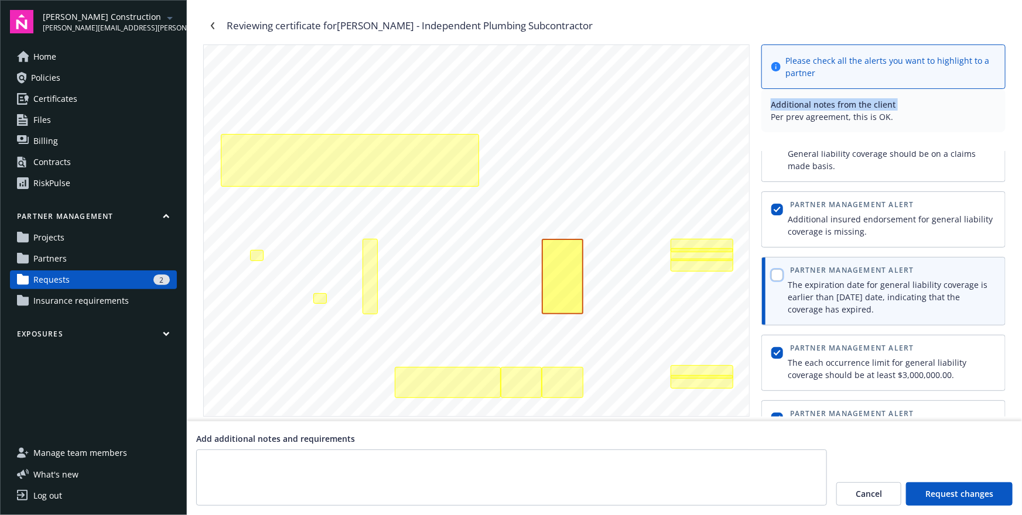
scroll to position [85, 0]
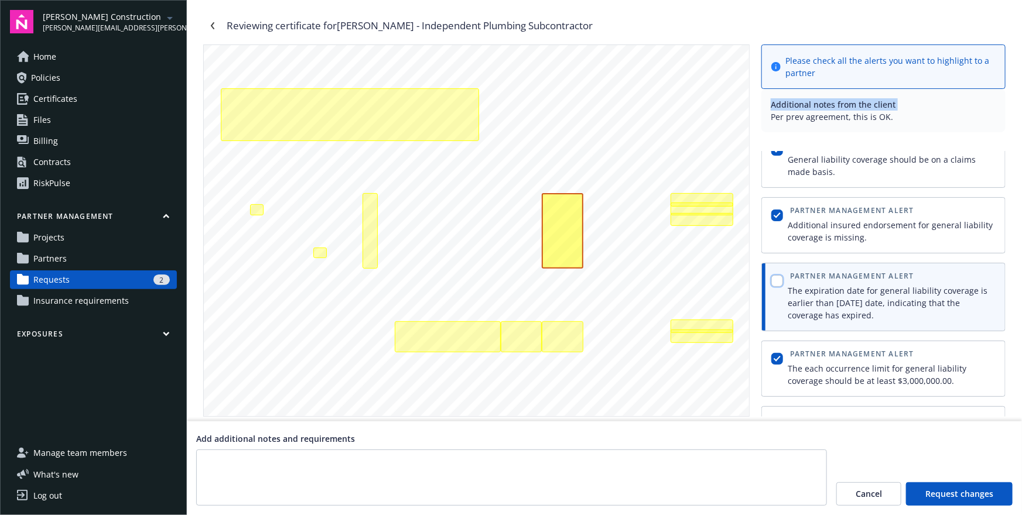
click at [777, 275] on input "checkbox" at bounding box center [777, 281] width 12 height 12
checkbox input "true"
click at [781, 210] on input "checkbox" at bounding box center [777, 216] width 12 height 12
checkbox input "false"
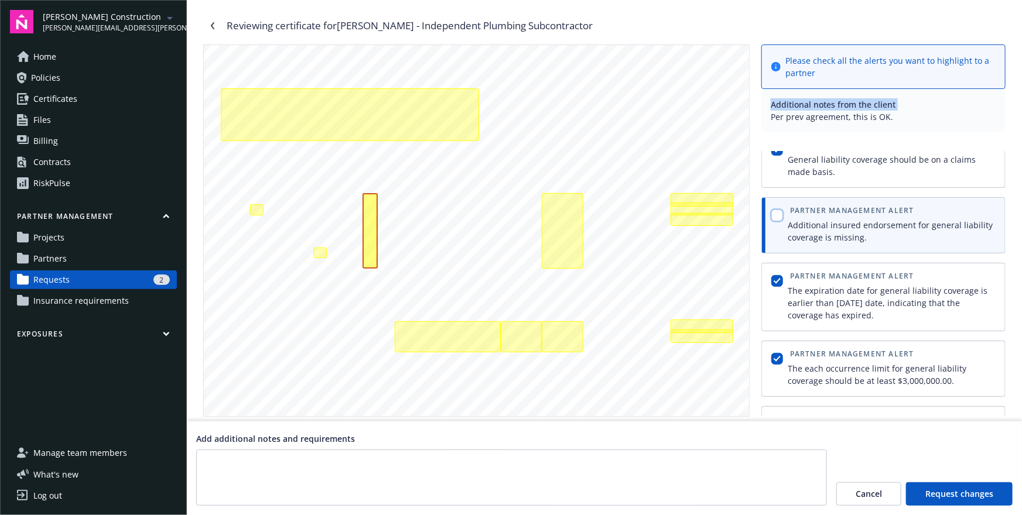
scroll to position [13, 0]
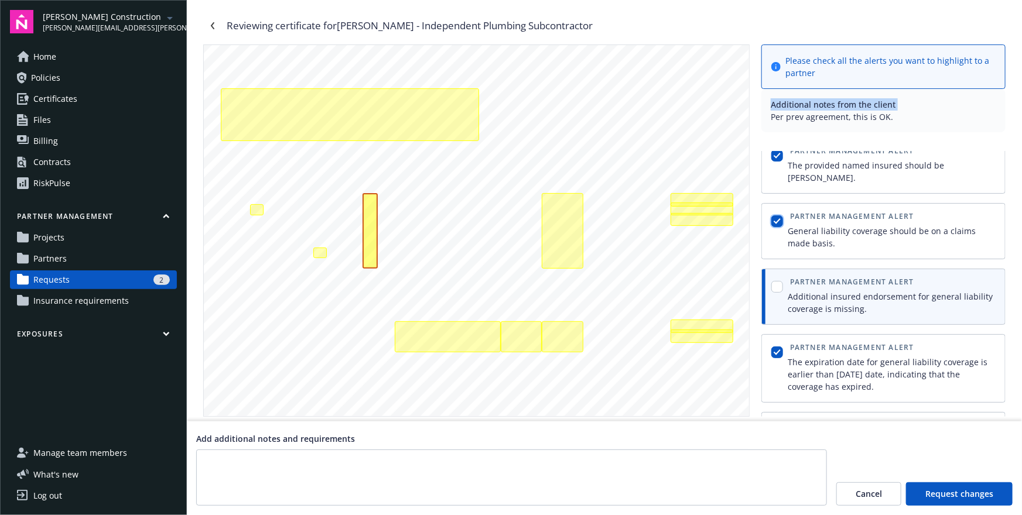
click at [776, 216] on input "checkbox" at bounding box center [777, 222] width 12 height 12
checkbox input "false"
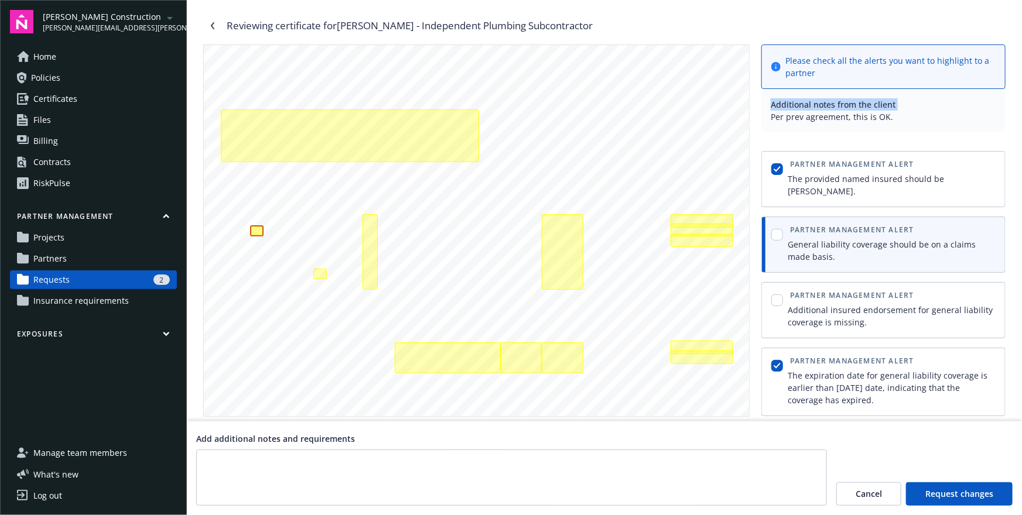
click at [778, 175] on div "button" at bounding box center [777, 179] width 16 height 41
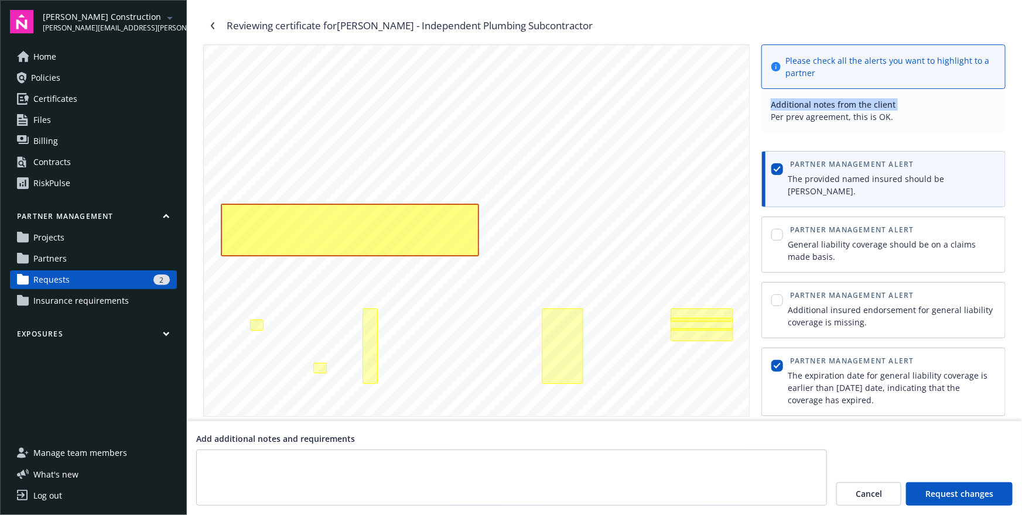
scroll to position [2, 0]
click at [778, 172] on input "checkbox" at bounding box center [777, 169] width 12 height 12
checkbox input "false"
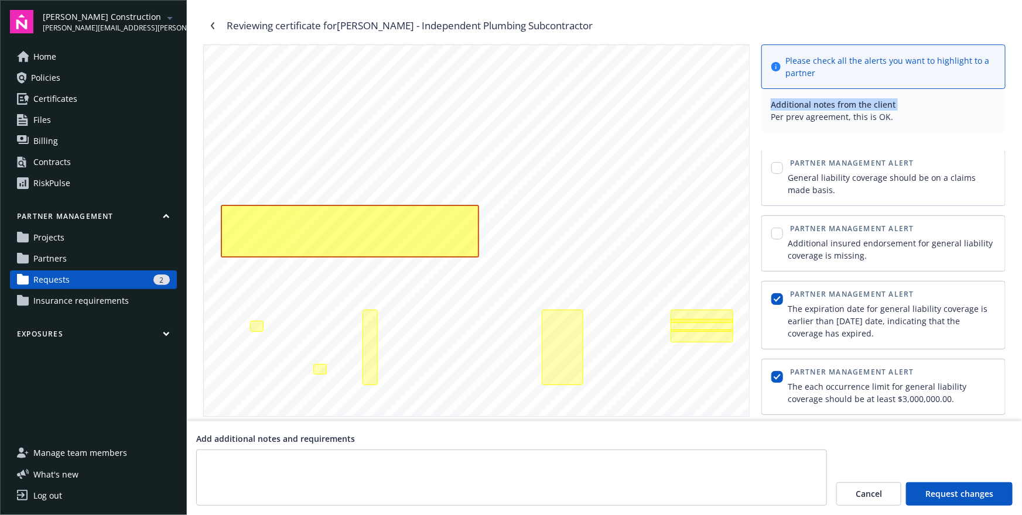
scroll to position [135, 0]
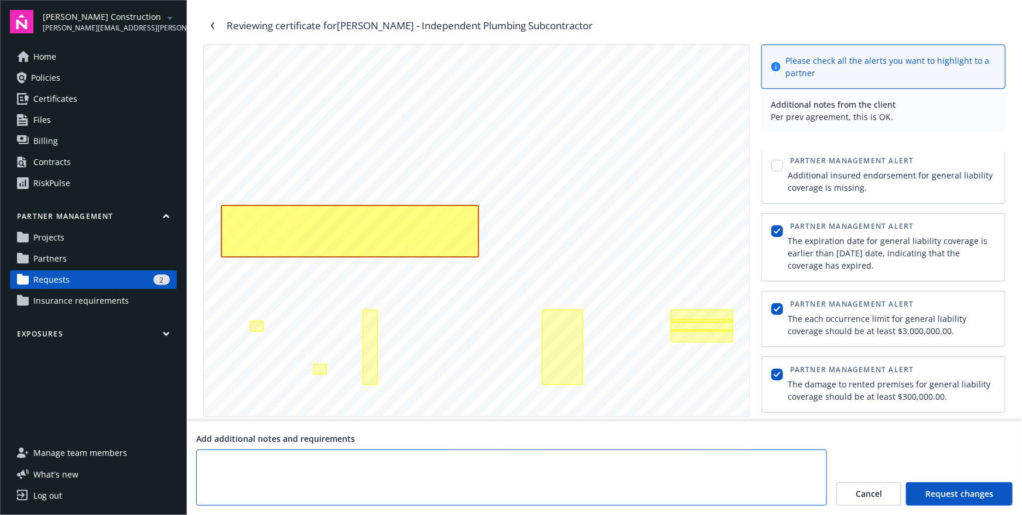
click at [600, 453] on textarea at bounding box center [511, 478] width 631 height 56
type textarea "Please make the change"
click at [899, 453] on span "Request changes" at bounding box center [959, 494] width 68 height 12
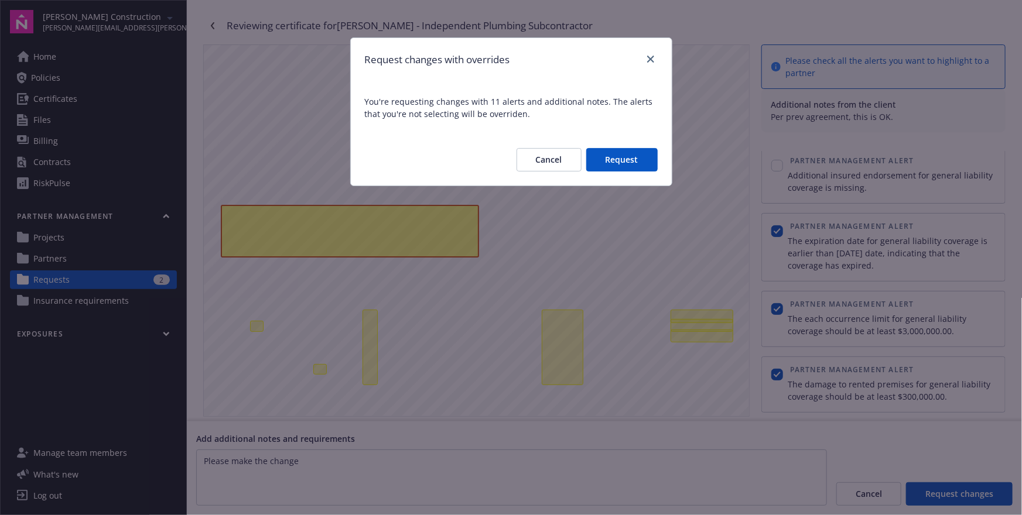
click at [615, 155] on button "Request" at bounding box center [621, 159] width 71 height 23
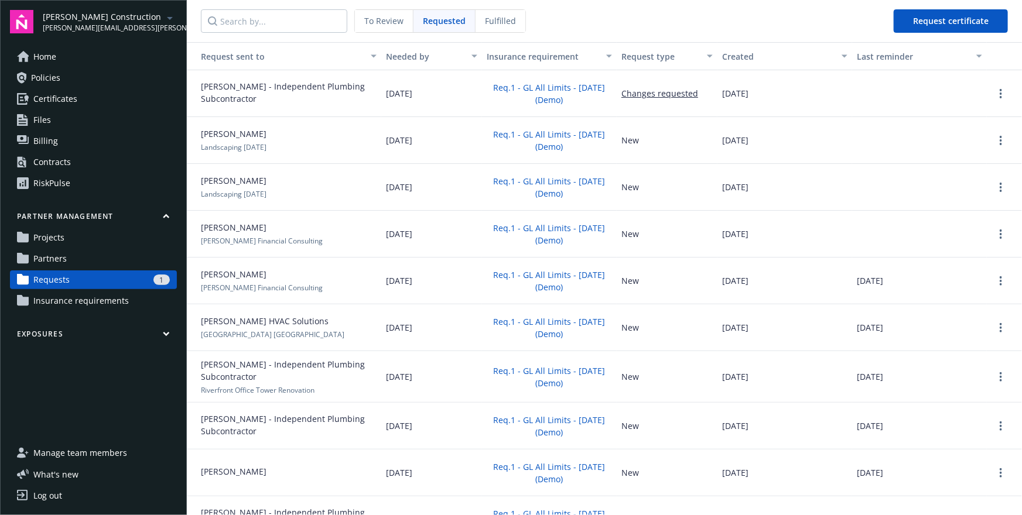
click at [509, 17] on span "Fulfilled" at bounding box center [500, 21] width 31 height 12
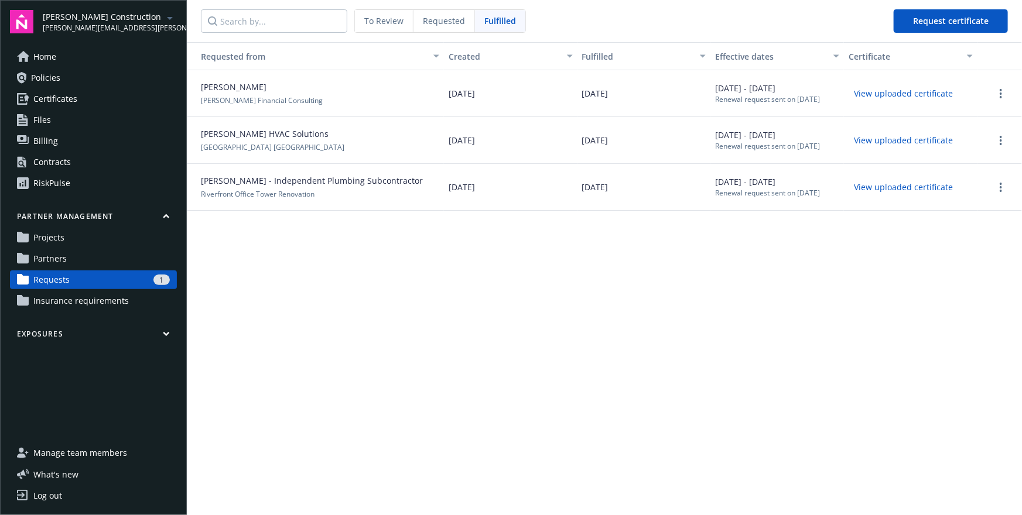
click at [70, 258] on link "Partners" at bounding box center [93, 258] width 167 height 19
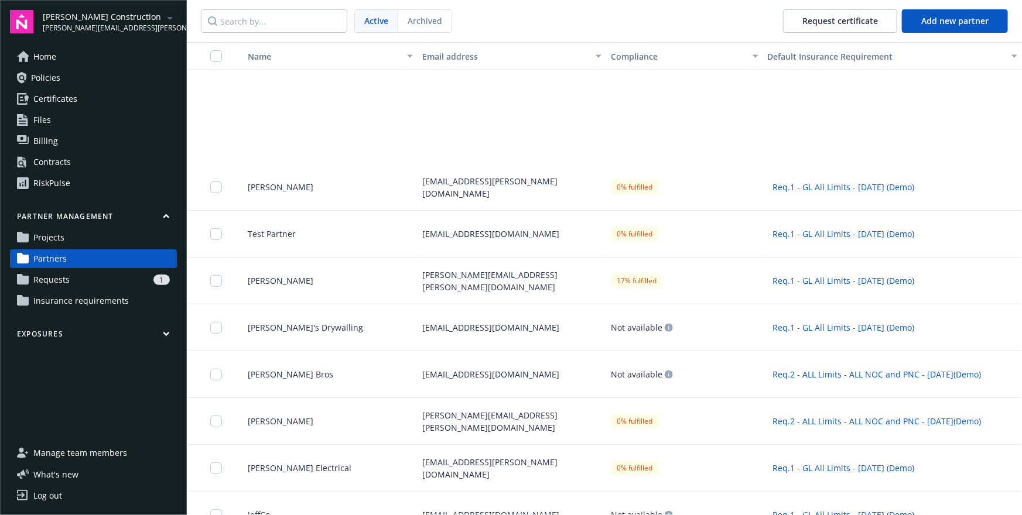
scroll to position [351, 0]
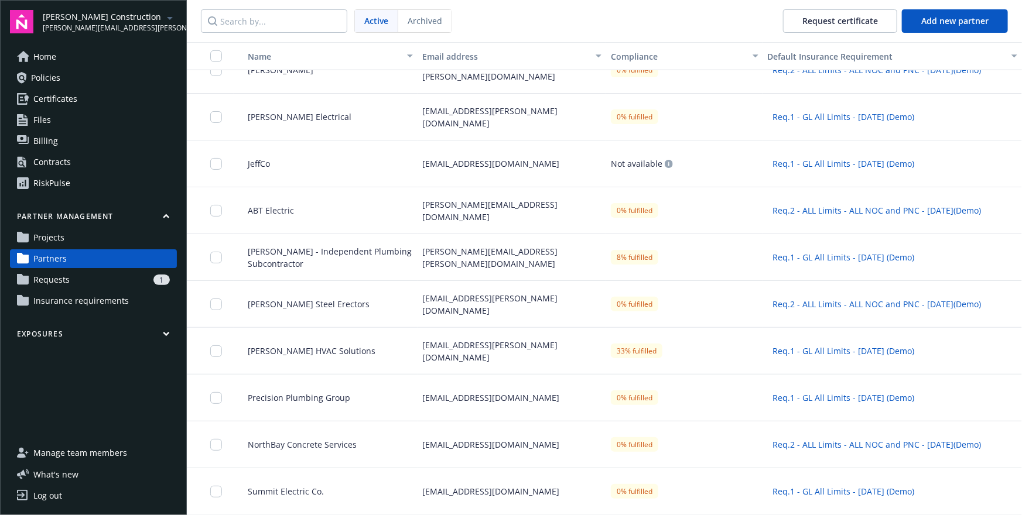
click at [331, 349] on span "Siddhanth HVAC Solutions" at bounding box center [306, 351] width 137 height 12
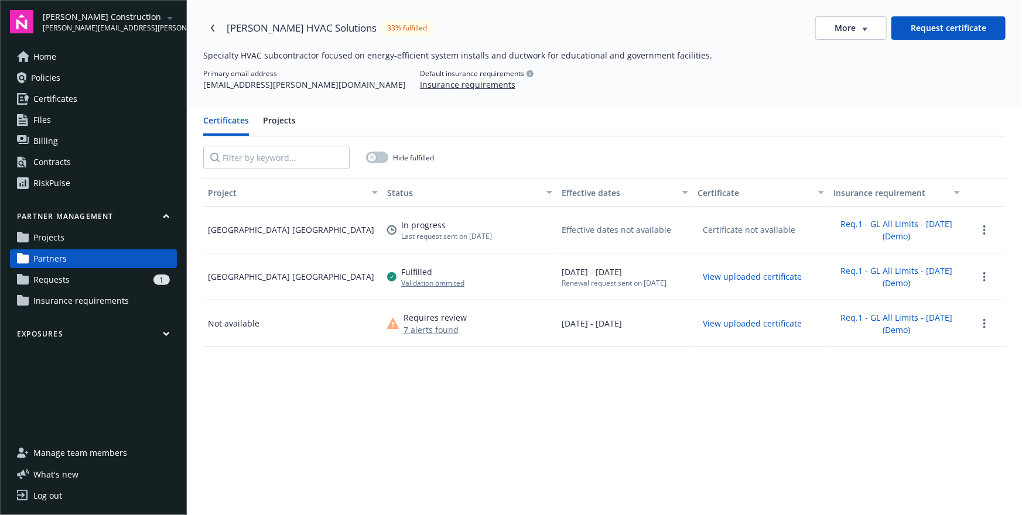
click at [234, 278] on div "Eastside Community Hospital West Wing" at bounding box center [291, 277] width 166 height 12
drag, startPoint x: 234, startPoint y: 278, endPoint x: 460, endPoint y: 283, distance: 225.5
click at [460, 283] on div "Eastside Community Hospital West Wing Fulfilled Validation ommited 09/14/2024 -…" at bounding box center [604, 277] width 802 height 47
click at [579, 273] on div "09/14/2024 - 09/14/2025 Renewal request sent on 08/17/2025" at bounding box center [614, 277] width 105 height 22
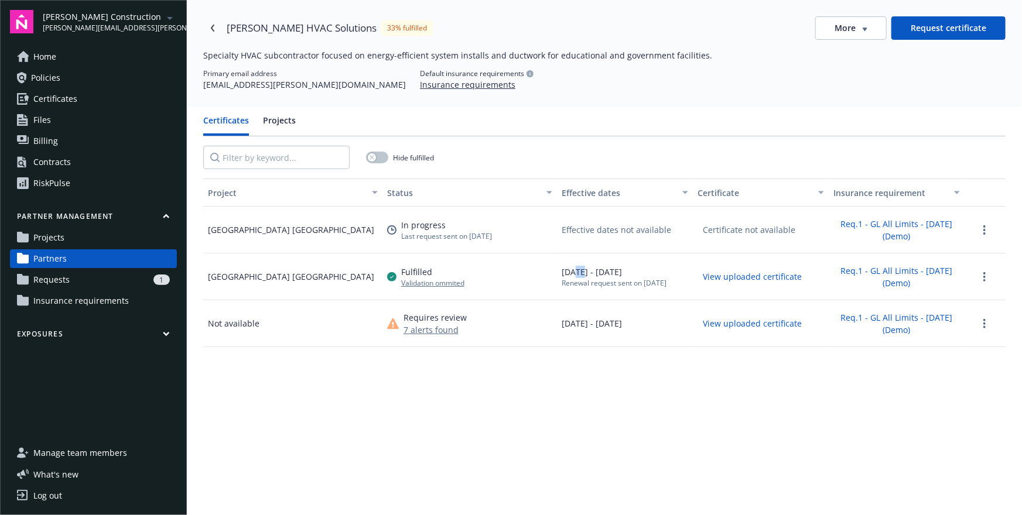
click at [579, 273] on div "09/14/2024 - 09/14/2025 Renewal request sent on 08/17/2025" at bounding box center [614, 277] width 105 height 22
click at [580, 283] on div "Renewal request sent on 08/17/2025" at bounding box center [614, 283] width 105 height 10
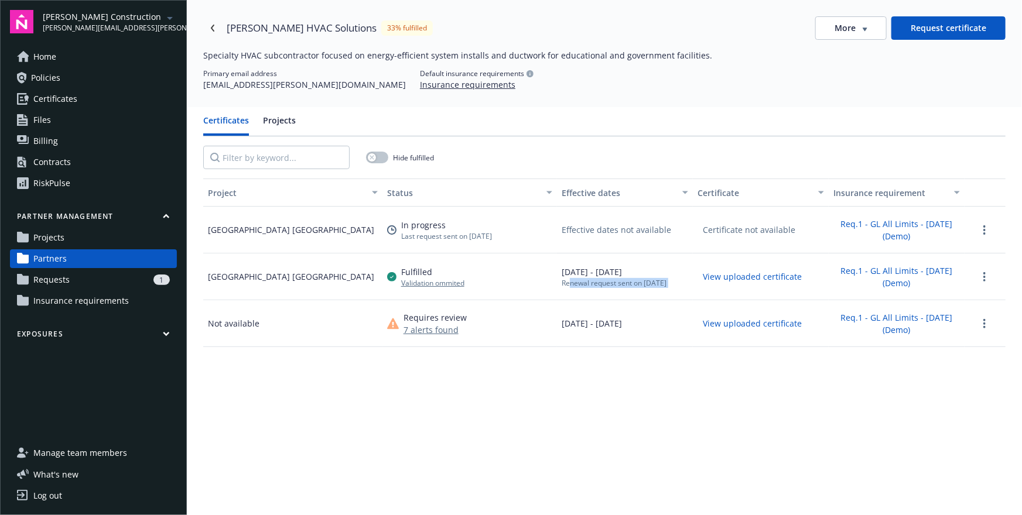
click at [569, 285] on div "Renewal request sent on 08/17/2025" at bounding box center [614, 283] width 105 height 10
click at [522, 440] on div "Project Status Effective dates Certificate Insurance requirement Eastside Commu…" at bounding box center [604, 415] width 802 height 473
click at [601, 287] on div "Renewal request sent on 08/17/2025" at bounding box center [614, 283] width 105 height 10
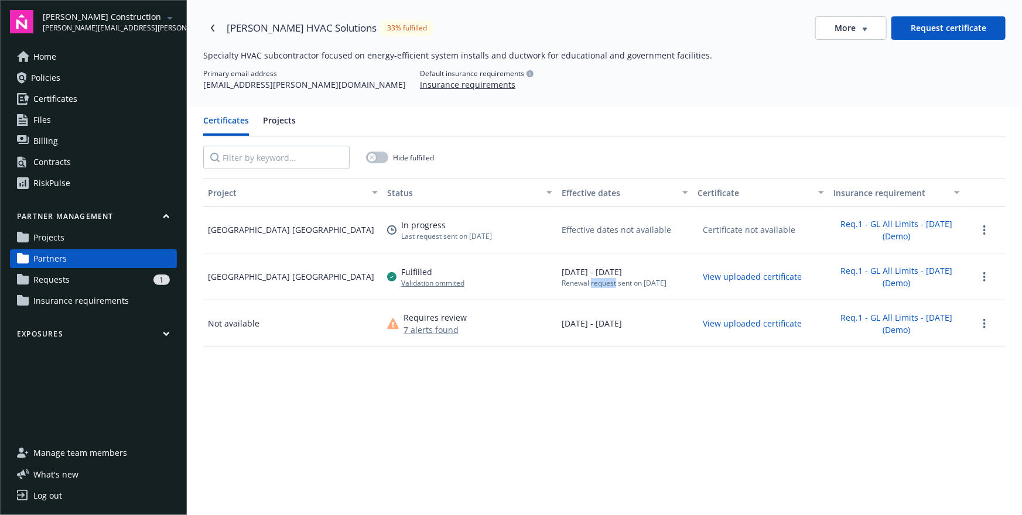
click at [601, 287] on div "Renewal request sent on 08/17/2025" at bounding box center [614, 283] width 105 height 10
click at [899, 276] on icon "more" at bounding box center [984, 276] width 2 height 9
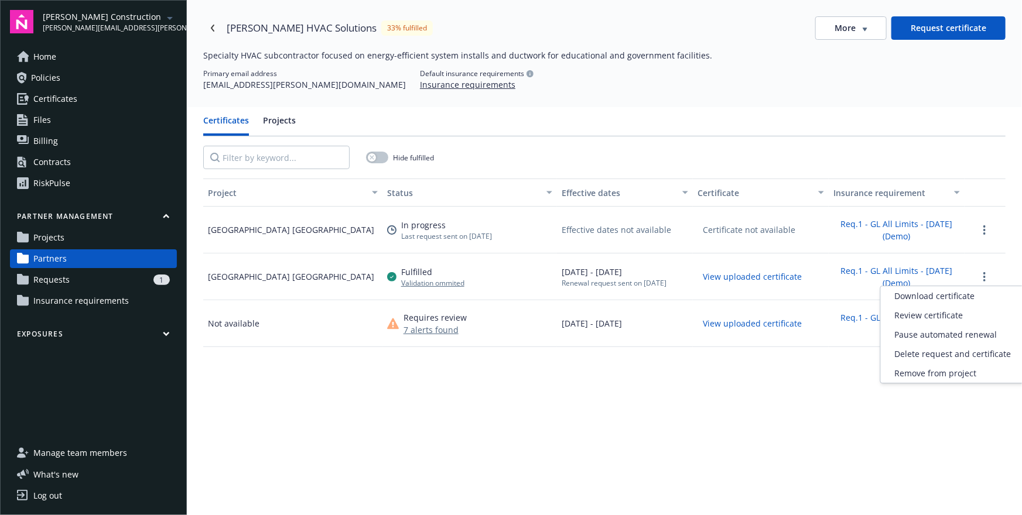
click at [791, 356] on div "Project Status Effective dates Certificate Insurance requirement Eastside Commu…" at bounding box center [604, 415] width 802 height 473
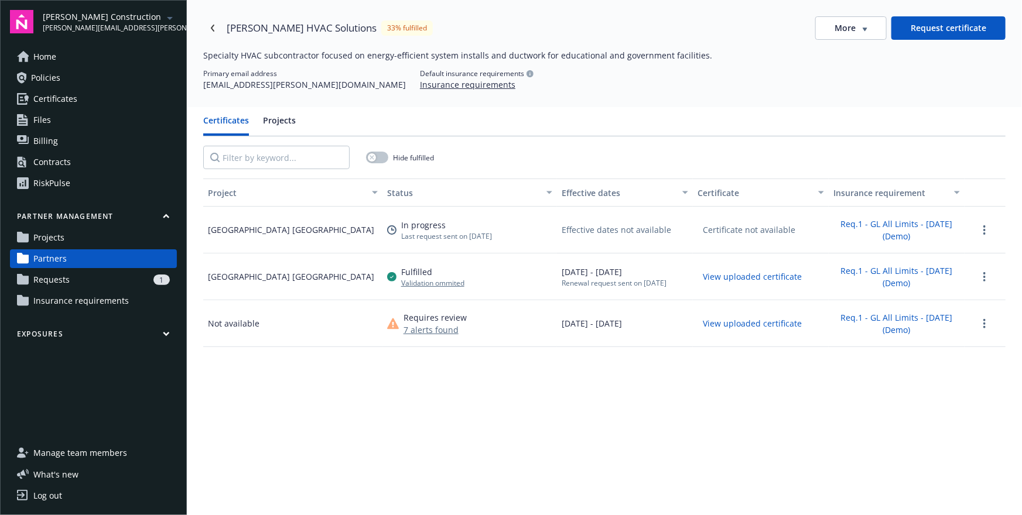
click at [84, 279] on div "1" at bounding box center [121, 280] width 95 height 11
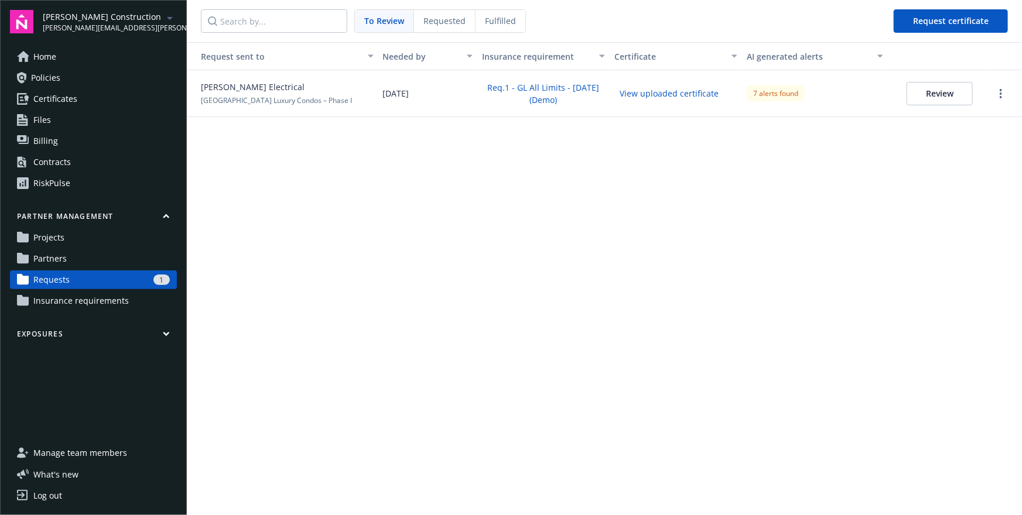
click at [438, 24] on span "Requested" at bounding box center [444, 21] width 42 height 12
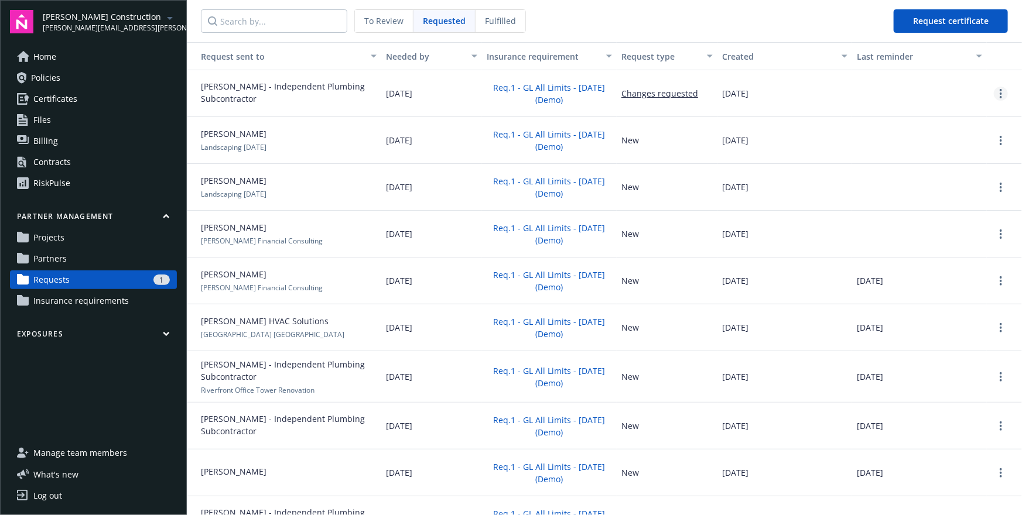
click at [899, 94] on link "more" at bounding box center [1001, 94] width 14 height 14
click at [851, 126] on div "08/18/2025" at bounding box center [784, 140] width 135 height 47
click at [80, 258] on link "Partners" at bounding box center [93, 258] width 167 height 19
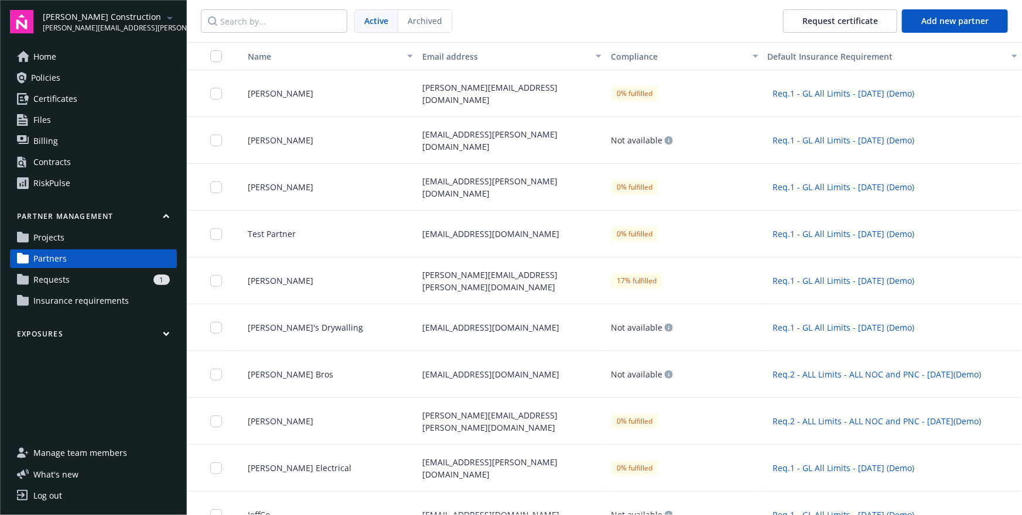
click at [123, 240] on link "Projects" at bounding box center [93, 237] width 167 height 19
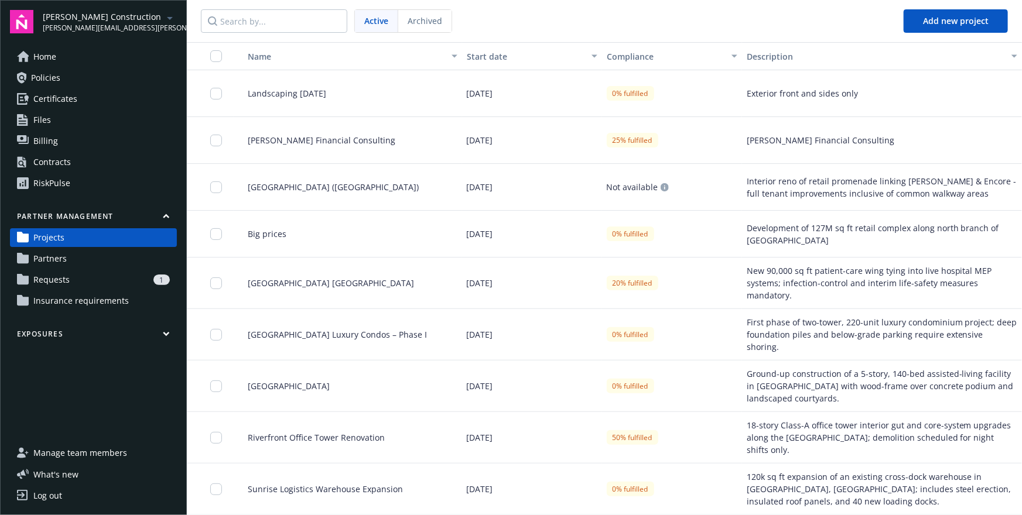
click at [105, 257] on link "Partners" at bounding box center [93, 258] width 167 height 19
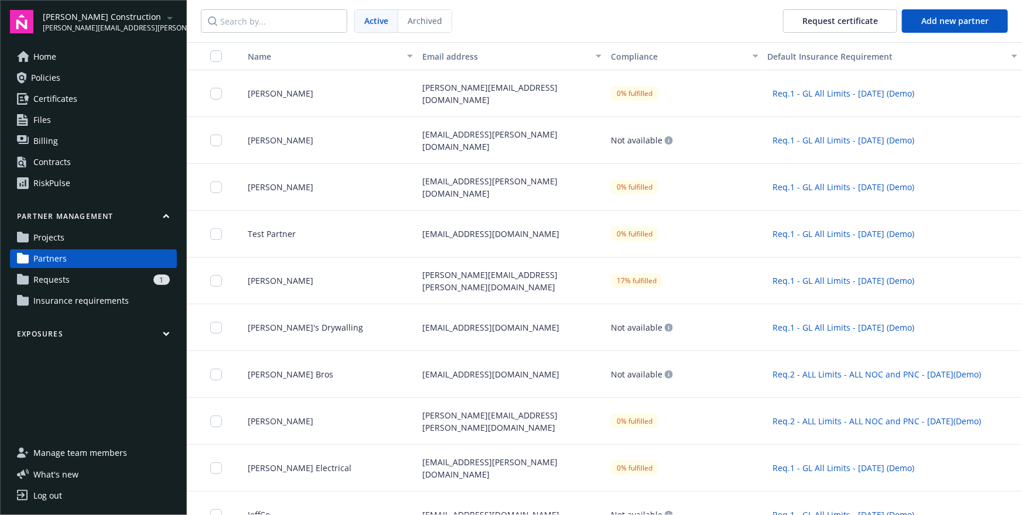
click at [365, 94] on div "Aaron Forth" at bounding box center [326, 93] width 184 height 47
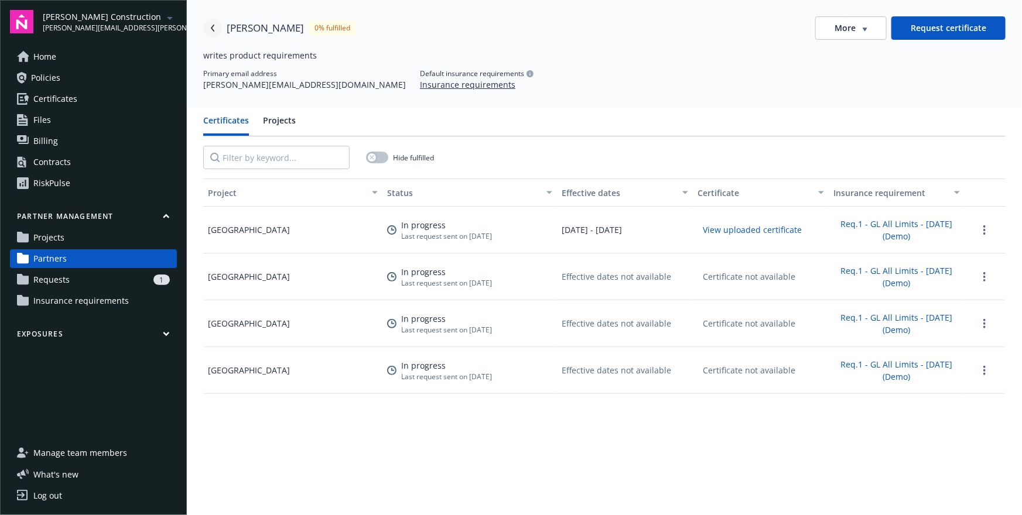
click at [214, 28] on icon "Navigate back" at bounding box center [212, 28] width 7 height 7
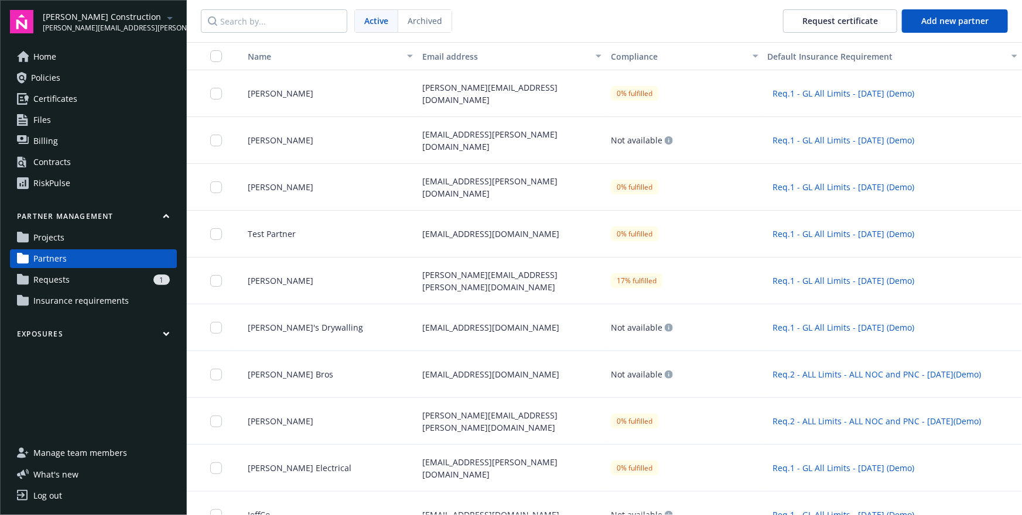
click at [563, 112] on div "aaron.forth@newfront.com" at bounding box center [512, 93] width 189 height 47
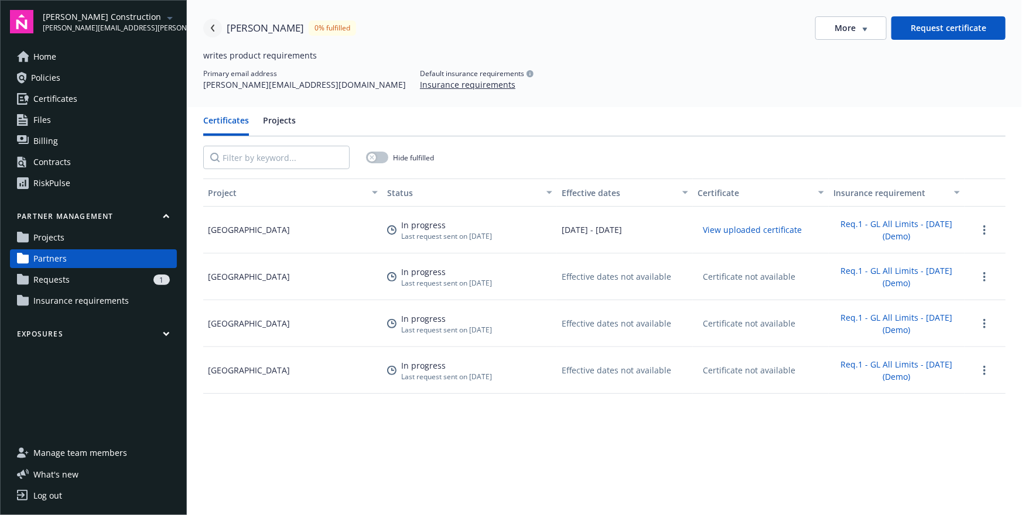
click at [209, 25] on icon "Navigate back" at bounding box center [212, 28] width 7 height 7
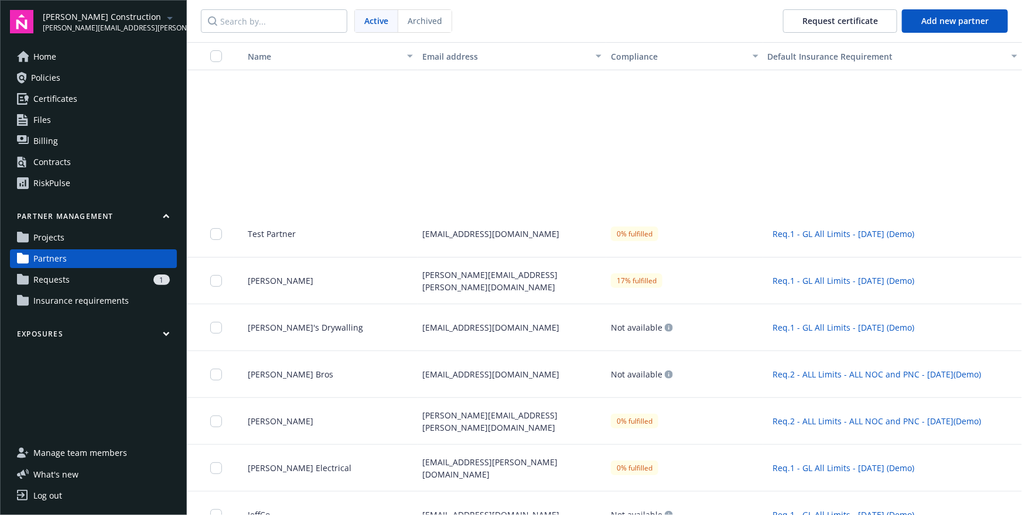
scroll to position [351, 0]
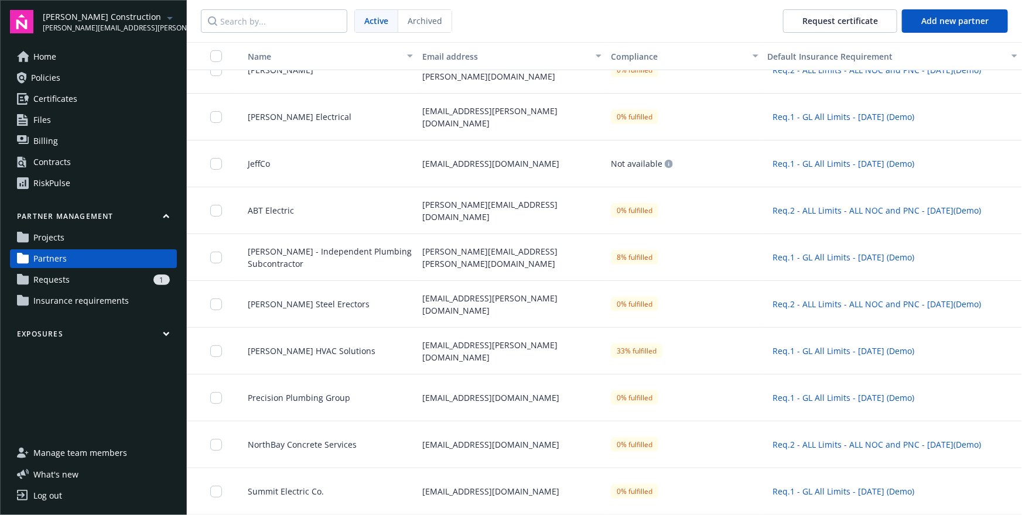
click at [352, 370] on div "Siddhanth HVAC Solutions" at bounding box center [326, 351] width 184 height 47
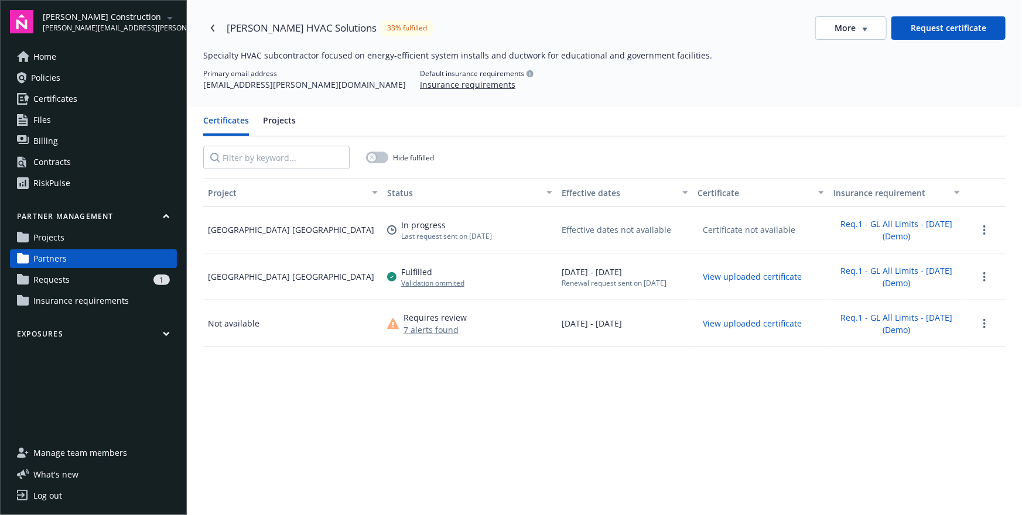
click at [477, 361] on div "Project Status Effective dates Certificate Insurance requirement Eastside Commu…" at bounding box center [604, 415] width 802 height 473
click at [855, 27] on span "More" at bounding box center [844, 28] width 21 height 12
click at [849, 54] on div "Edit partner" at bounding box center [853, 52] width 94 height 19
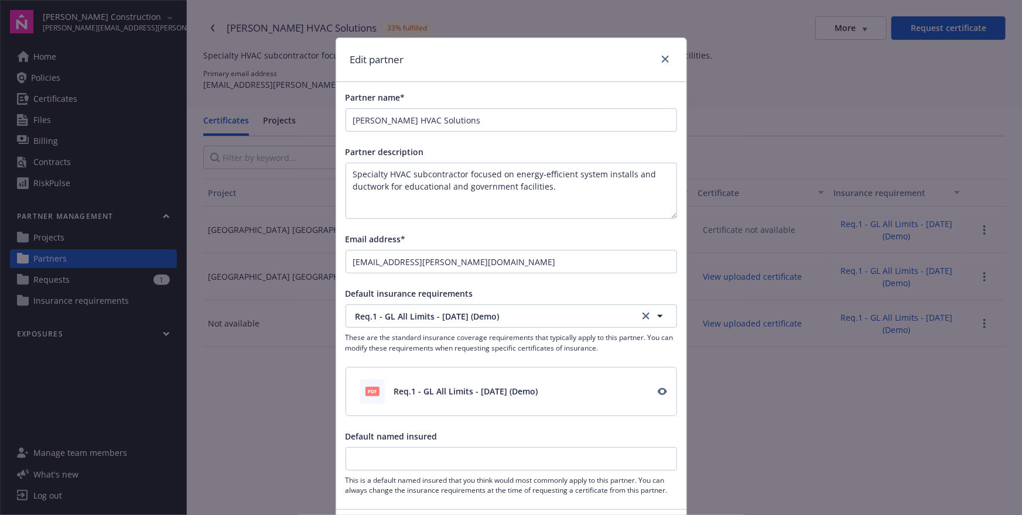
scroll to position [84, 0]
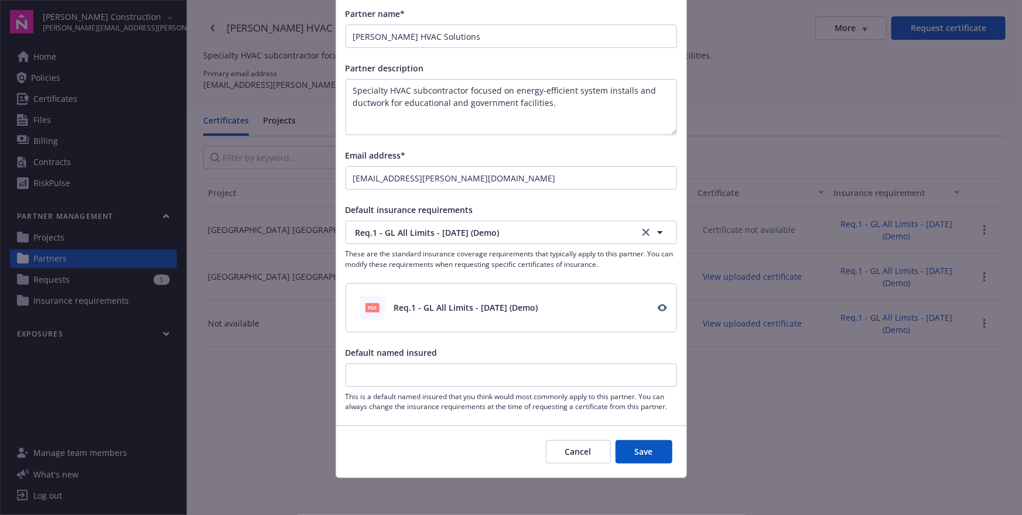
click at [560, 453] on button "Cancel" at bounding box center [578, 451] width 65 height 23
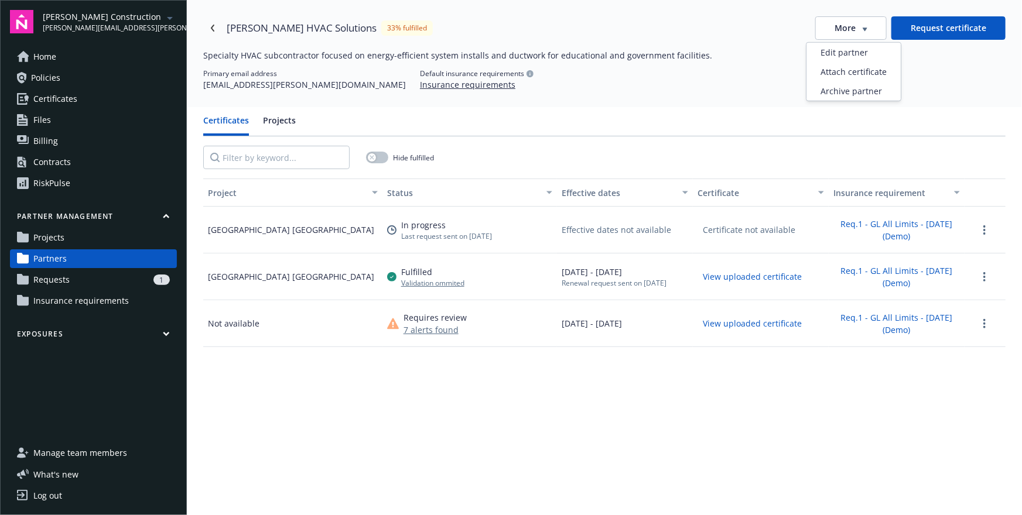
click at [851, 38] on button "More" at bounding box center [850, 27] width 71 height 23
click at [852, 74] on div "Attach certificate" at bounding box center [853, 71] width 94 height 19
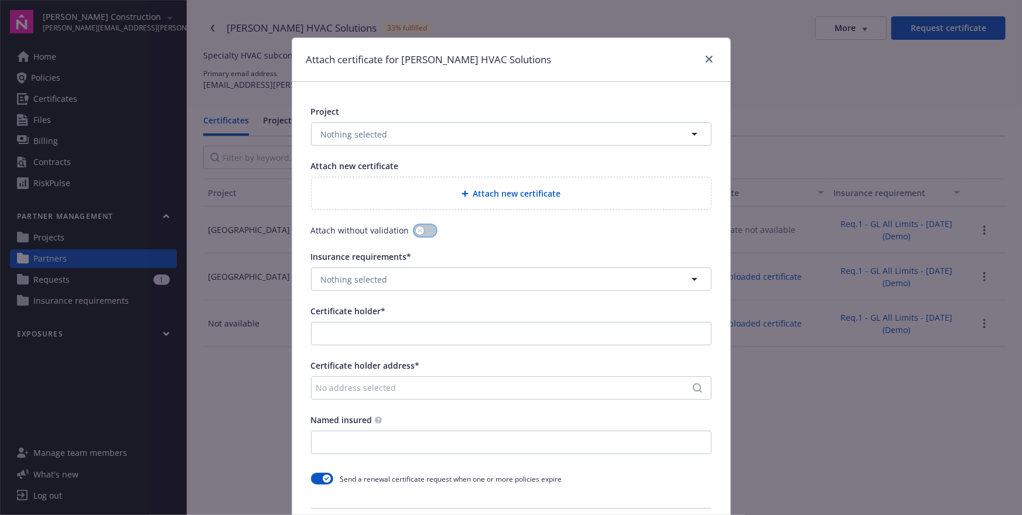
click at [423, 233] on button "button" at bounding box center [425, 231] width 22 height 12
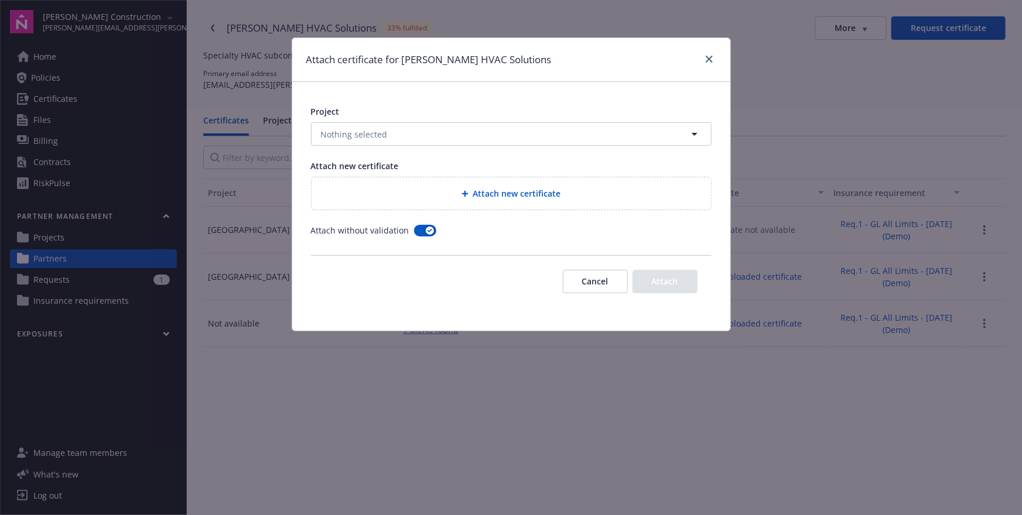
click at [318, 228] on span "Attach without validation" at bounding box center [360, 230] width 98 height 12
click at [416, 231] on button "button" at bounding box center [425, 231] width 22 height 12
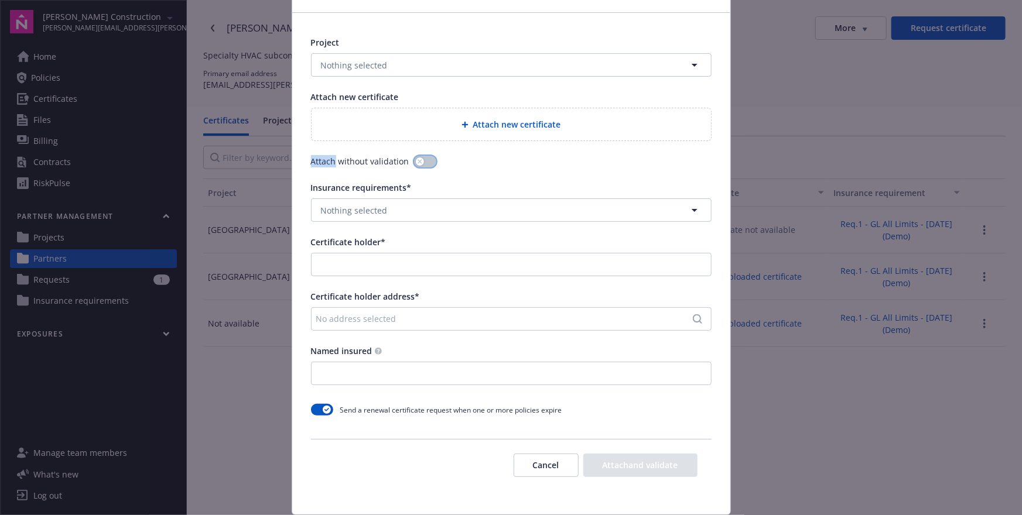
scroll to position [106, 0]
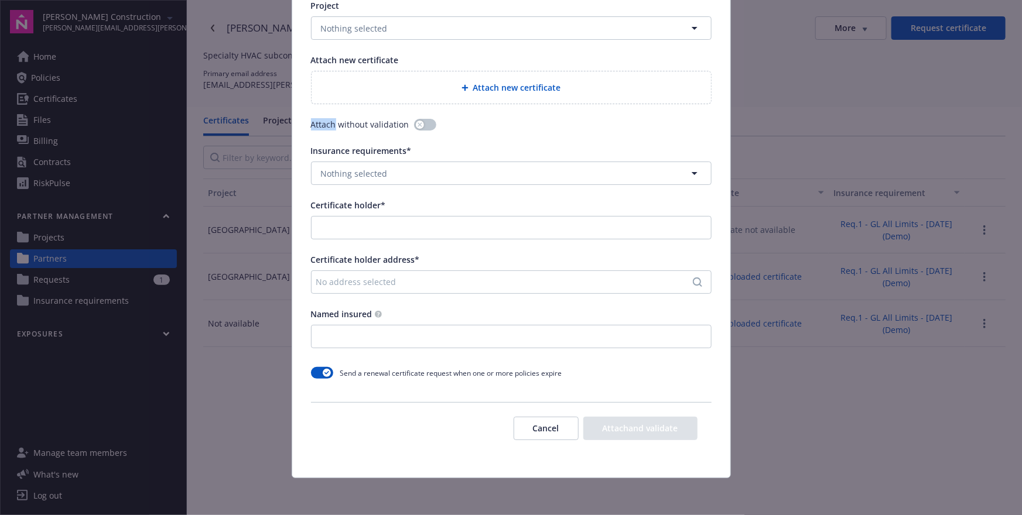
click at [532, 430] on button "Cancel" at bounding box center [546, 428] width 65 height 23
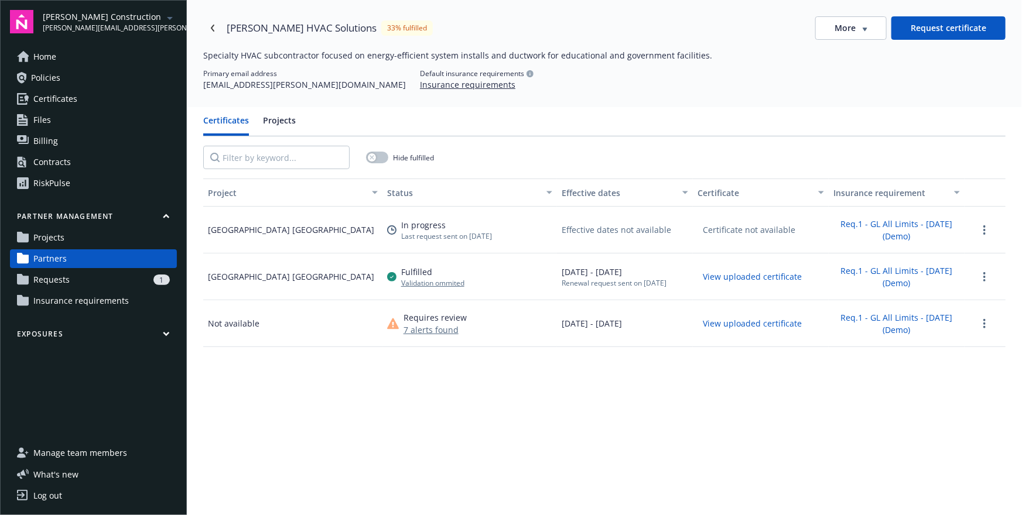
click at [107, 453] on span "Manage team members" at bounding box center [80, 453] width 94 height 19
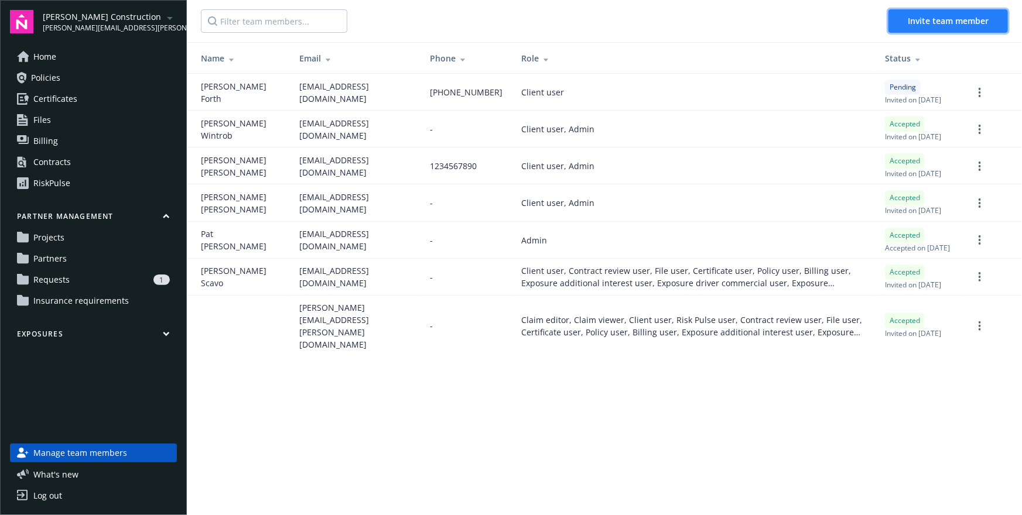
click at [899, 26] on button "Invite team member" at bounding box center [947, 20] width 119 height 23
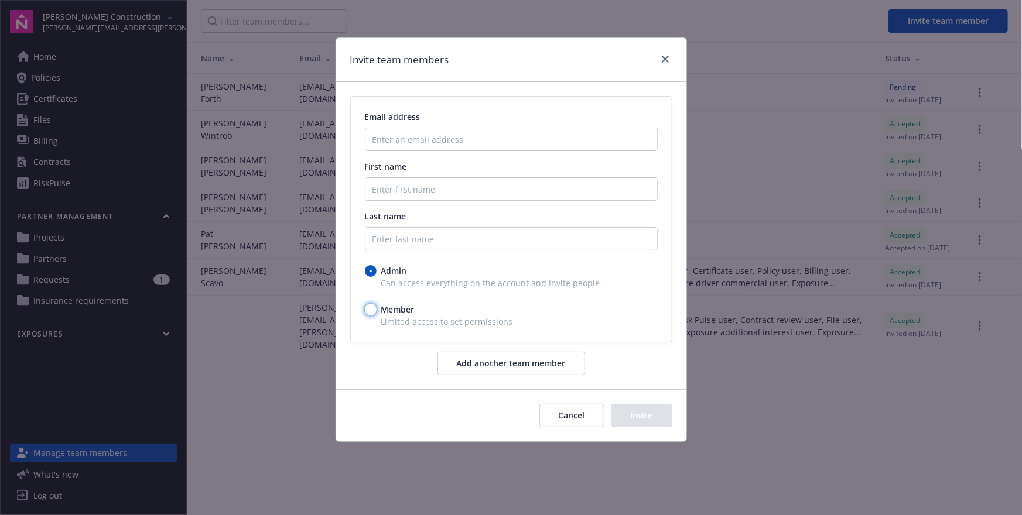
click at [374, 306] on input "Member" at bounding box center [371, 310] width 12 height 12
radio input "true"
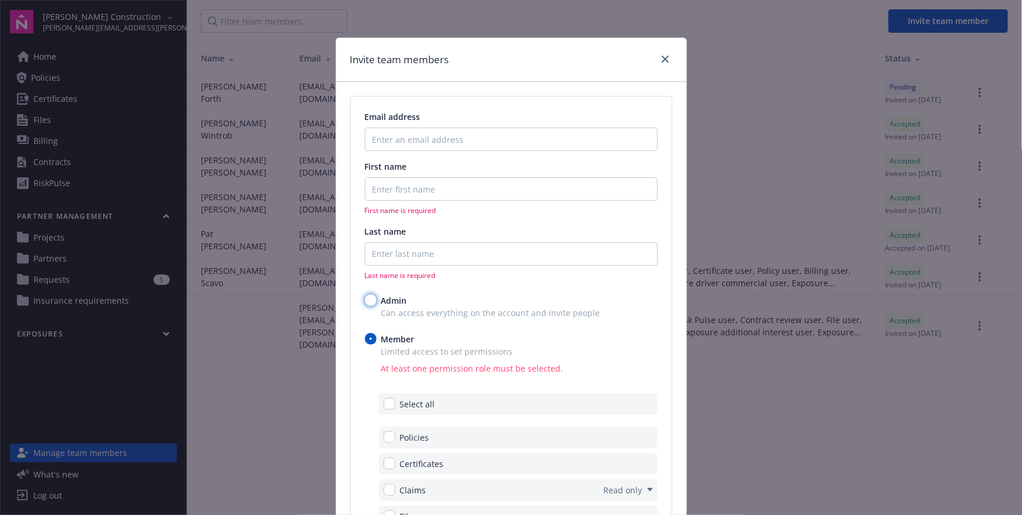
click at [370, 305] on input "Admin" at bounding box center [371, 301] width 12 height 12
radio input "true"
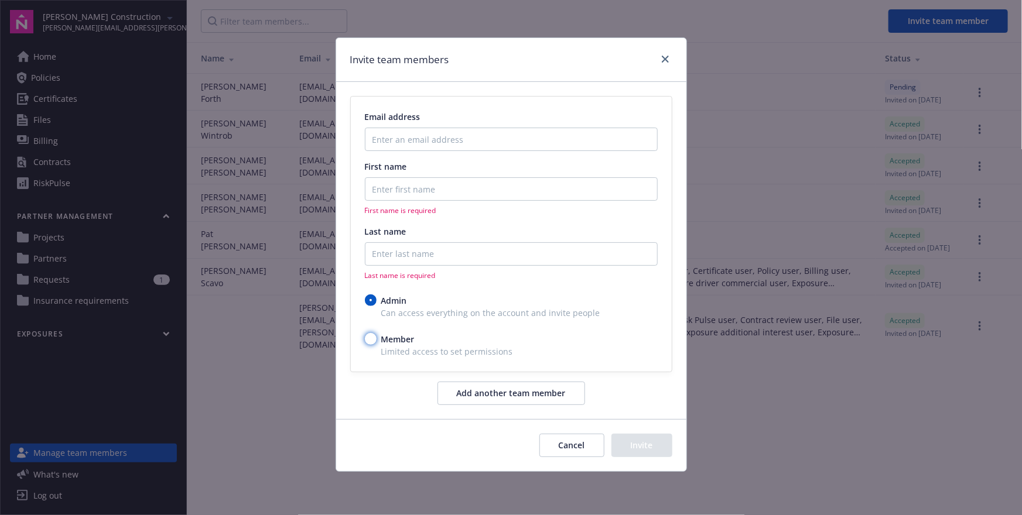
click at [371, 338] on input "Member" at bounding box center [371, 339] width 12 height 12
radio input "true"
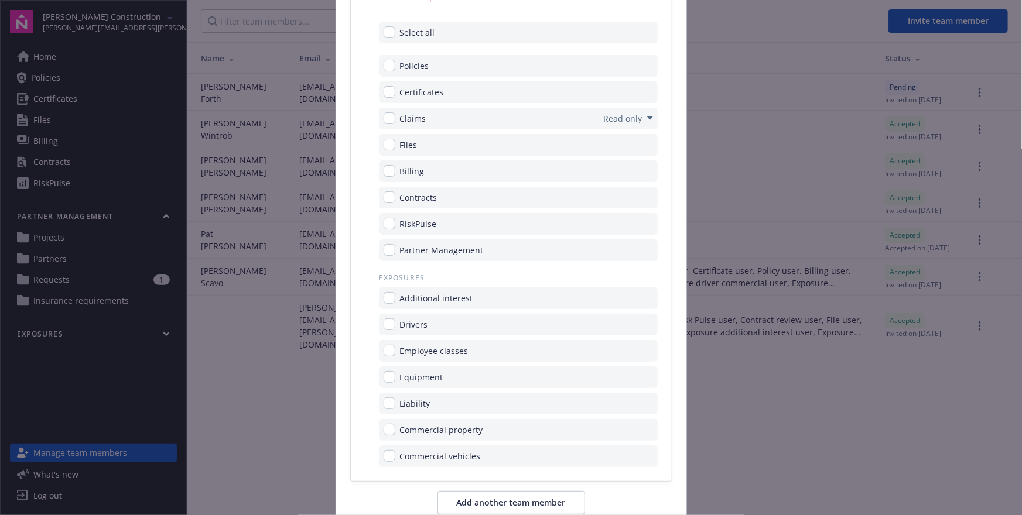
scroll to position [409, 0]
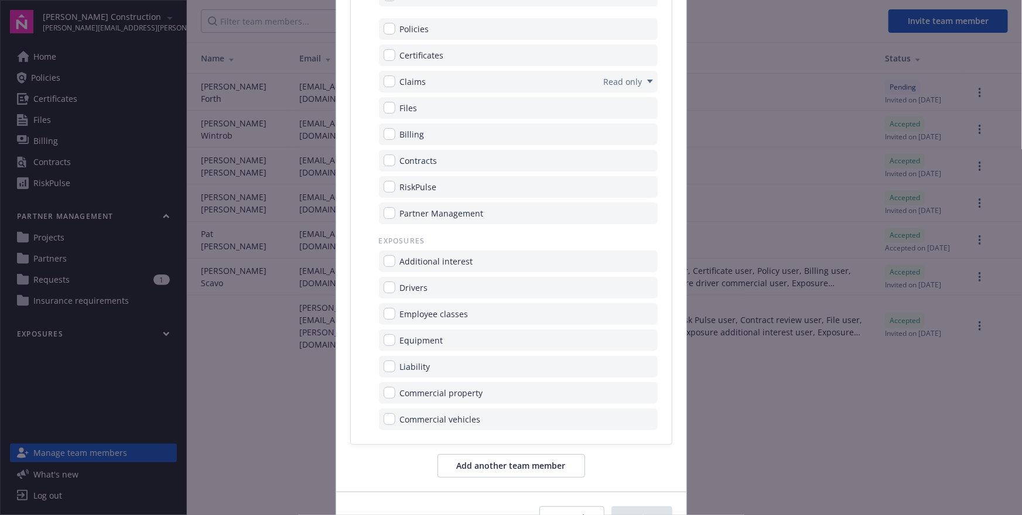
click at [414, 214] on span "Partner Management" at bounding box center [442, 213] width 84 height 12
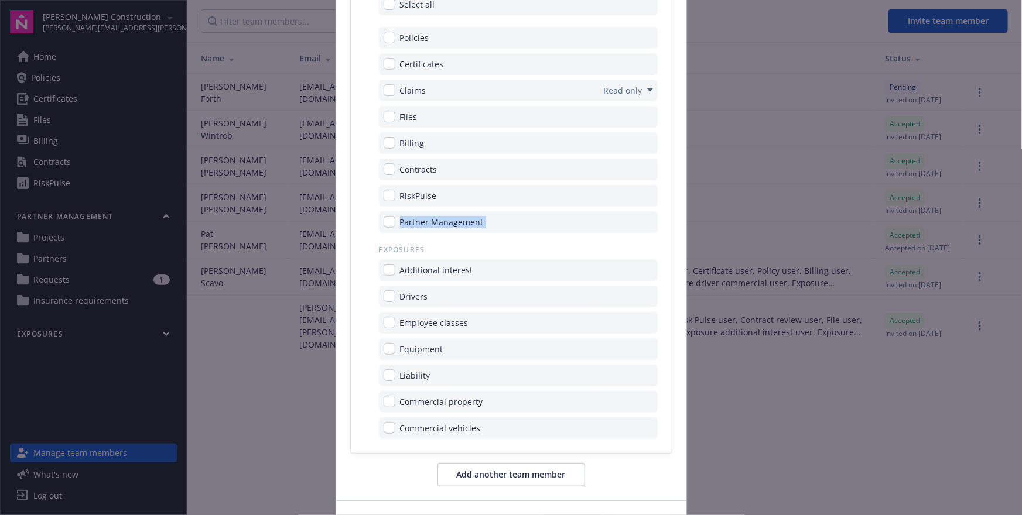
scroll to position [393, 0]
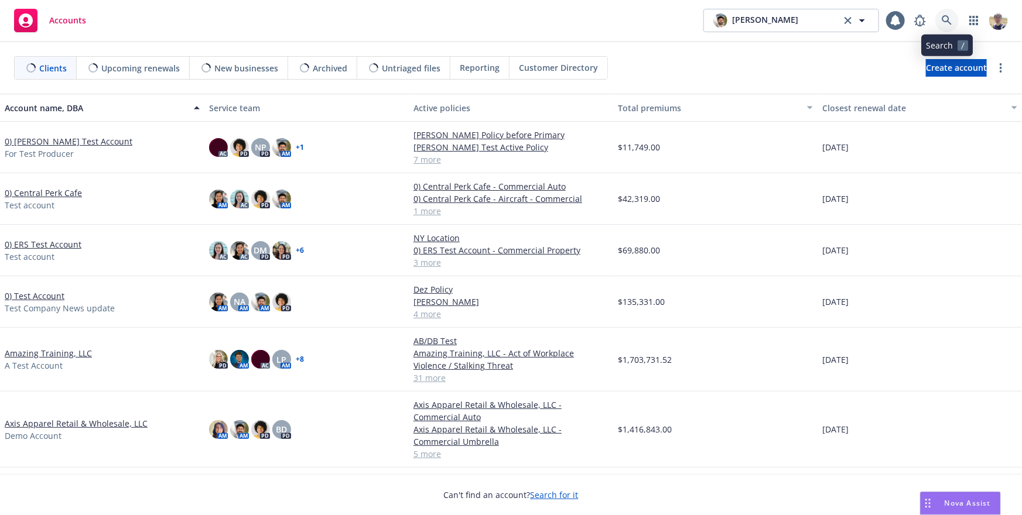
click at [948, 19] on icon at bounding box center [947, 20] width 10 height 10
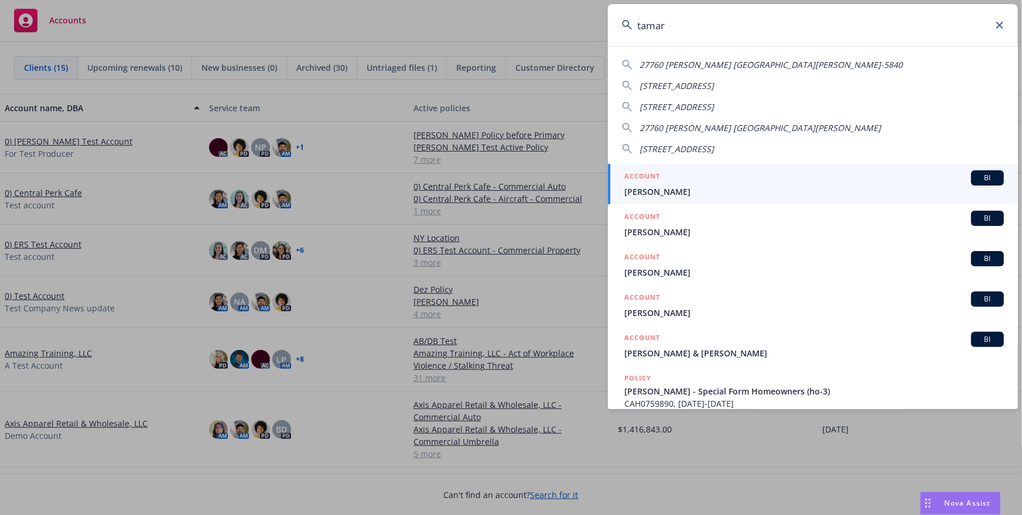
type input "[PERSON_NAME]"
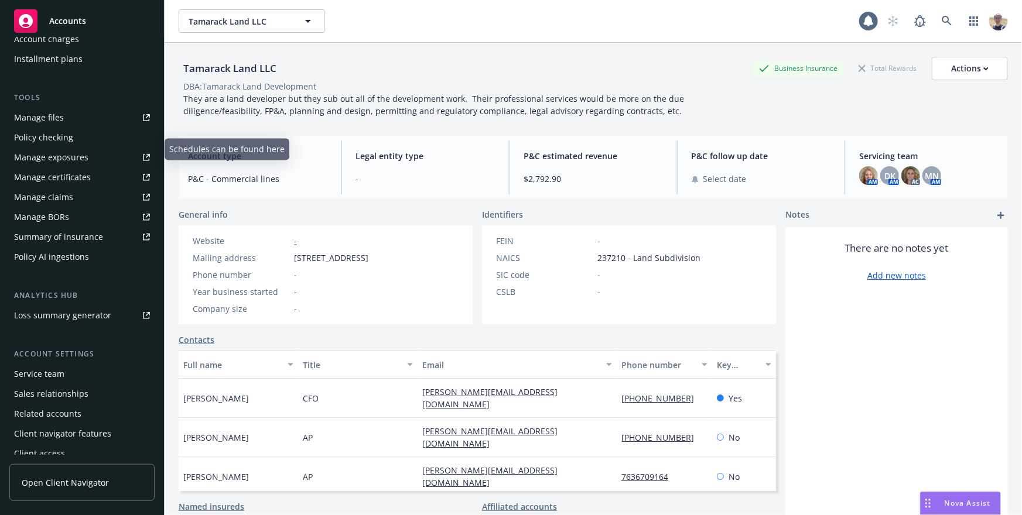
scroll to position [307, 0]
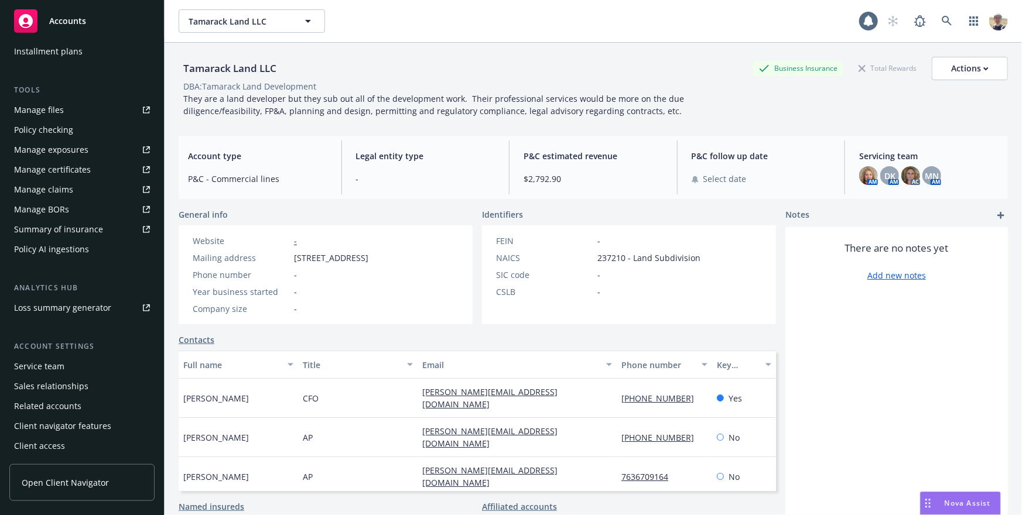
click at [74, 482] on span "Open Client Navigator" at bounding box center [65, 483] width 87 height 12
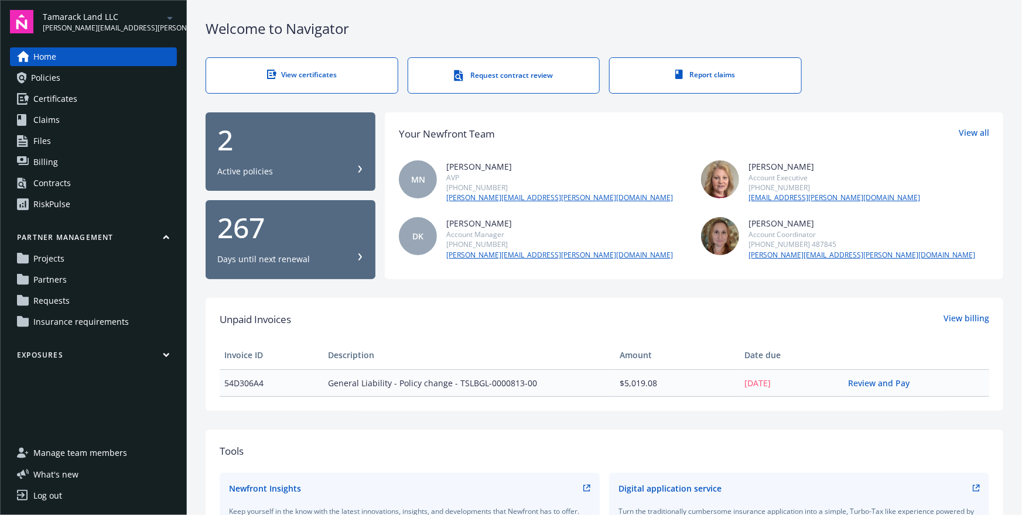
click at [83, 454] on span "Manage team members" at bounding box center [80, 453] width 94 height 19
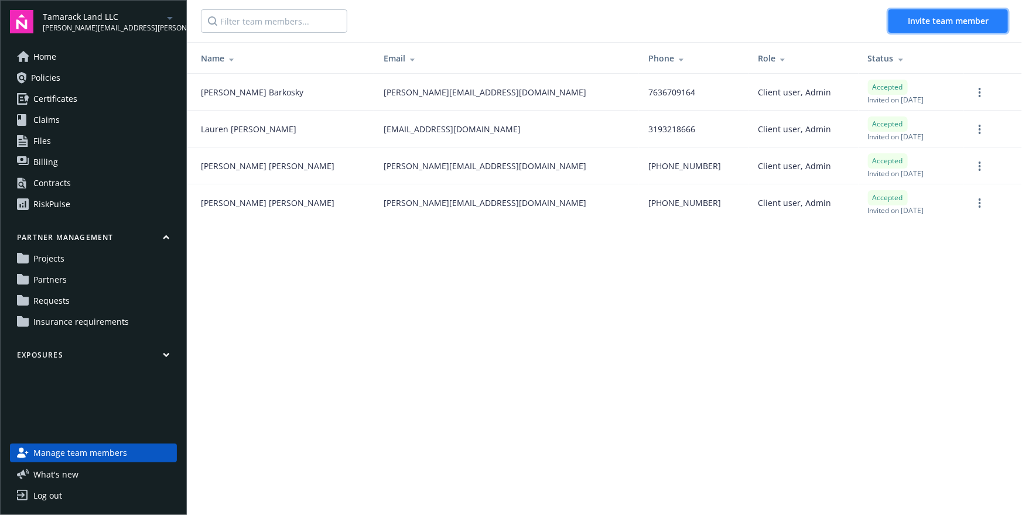
click at [906, 27] on button "Invite team member" at bounding box center [947, 20] width 119 height 23
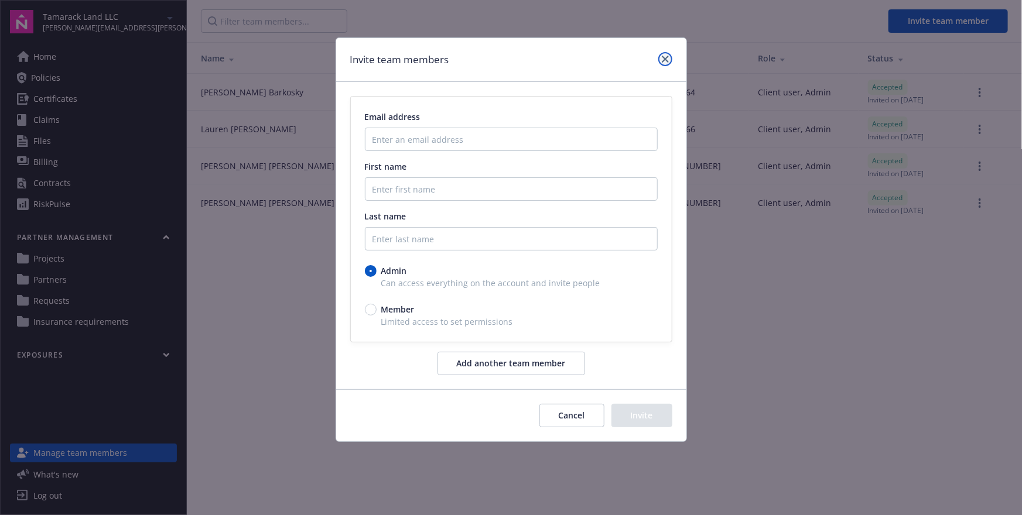
click at [660, 56] on link "close" at bounding box center [665, 59] width 14 height 14
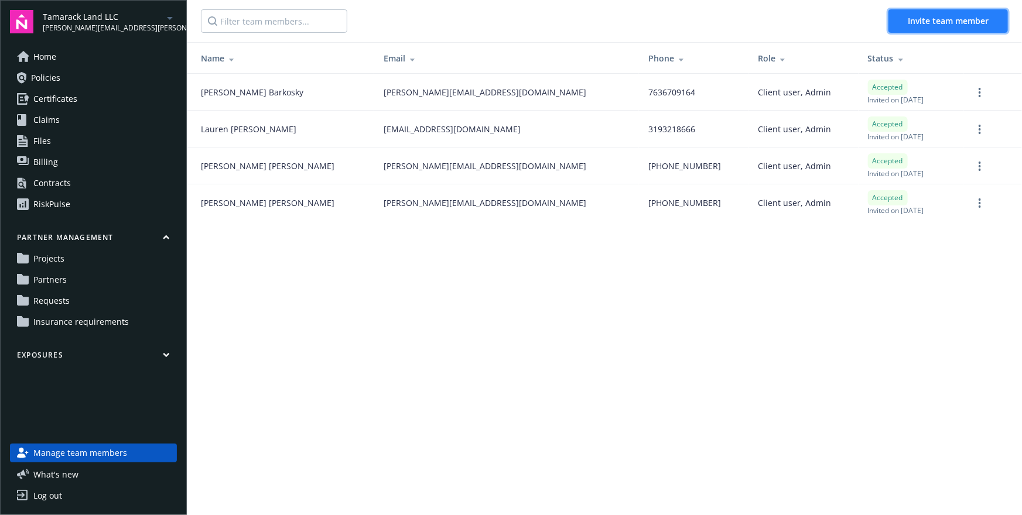
click at [945, 22] on span "Invite team member" at bounding box center [948, 20] width 81 height 11
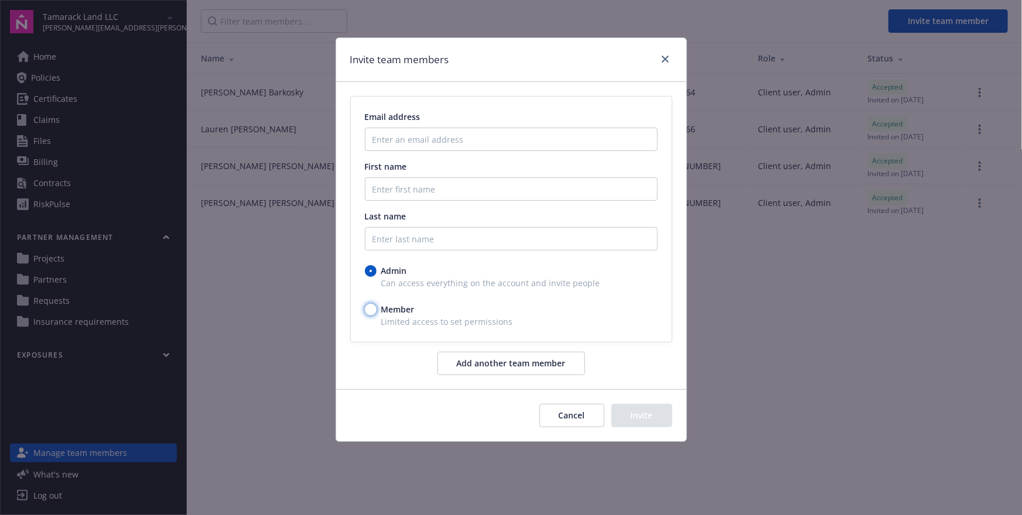
click at [370, 312] on input "Member" at bounding box center [371, 310] width 12 height 12
radio input "true"
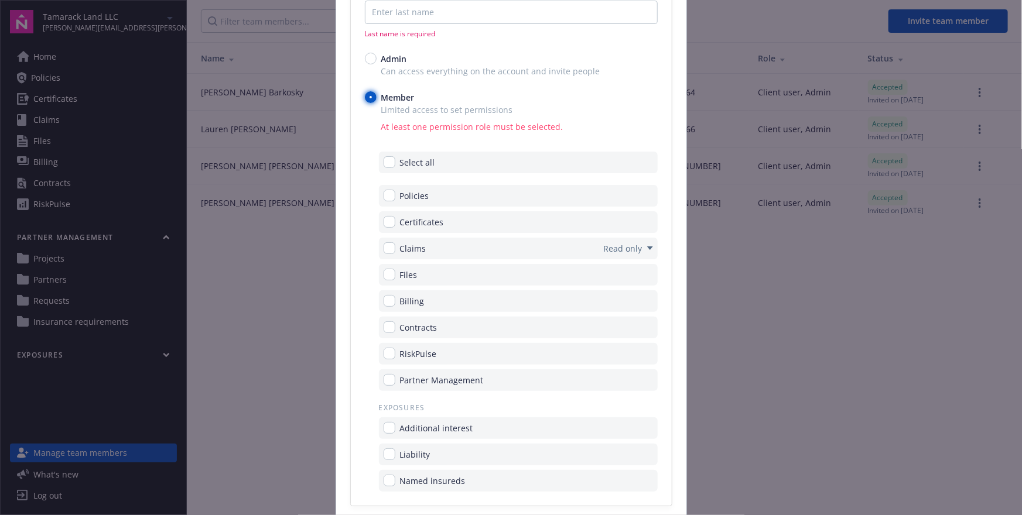
scroll to position [292, 0]
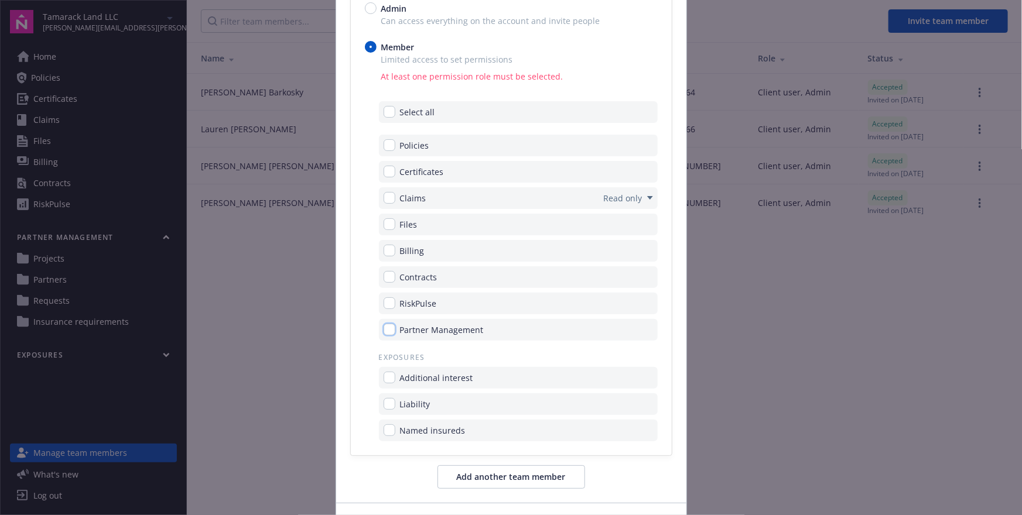
click at [388, 330] on input "checkbox" at bounding box center [390, 330] width 12 height 12
checkbox input "true"
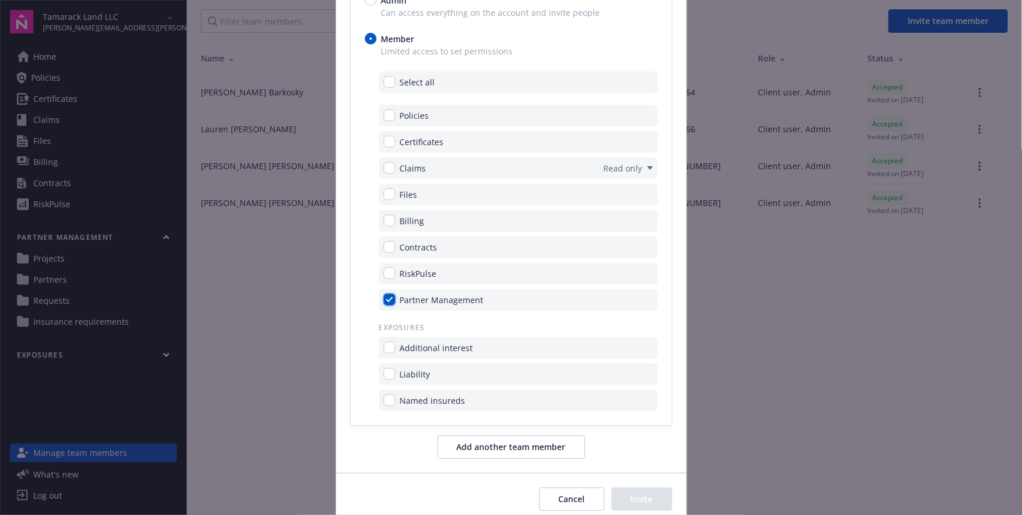
scroll to position [334, 0]
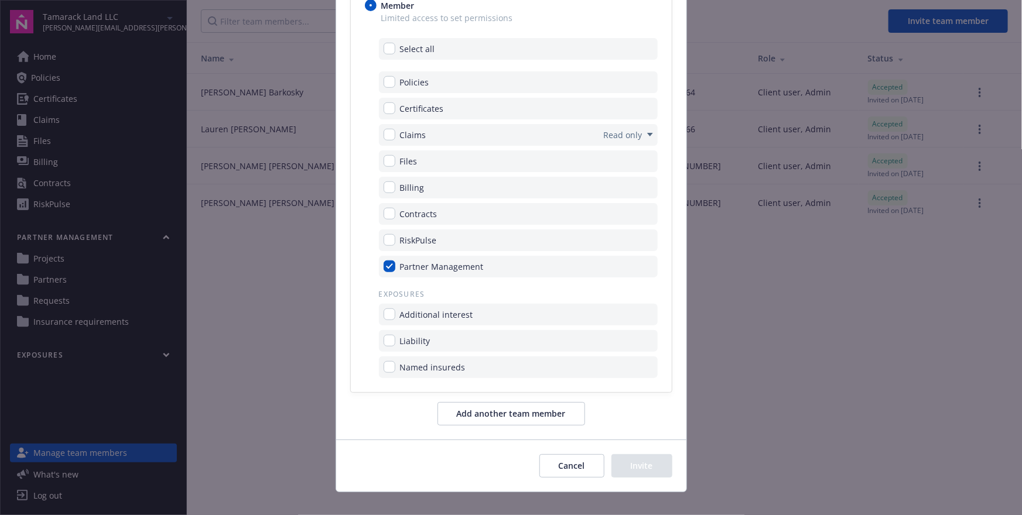
click at [558, 463] on button "Cancel" at bounding box center [571, 465] width 65 height 23
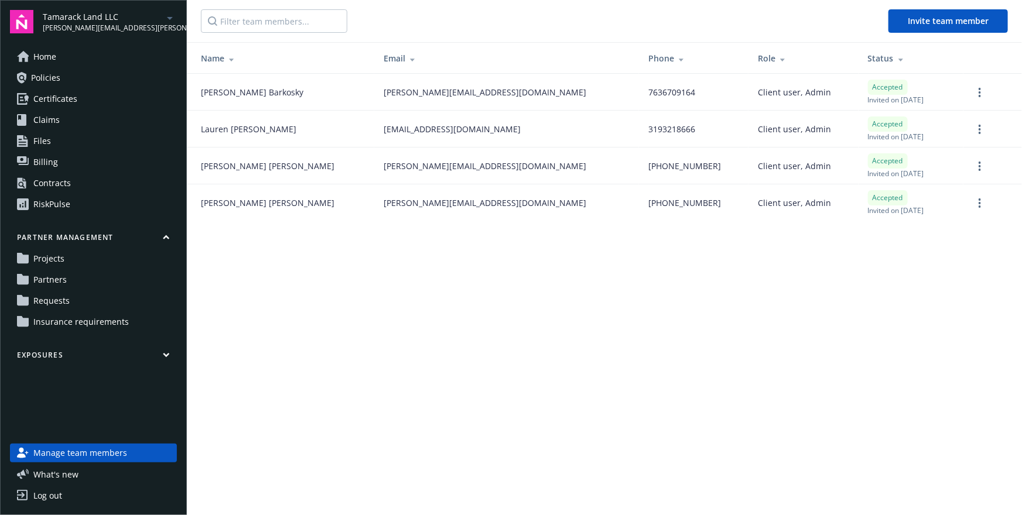
click at [114, 319] on span "Insurance requirements" at bounding box center [80, 322] width 95 height 19
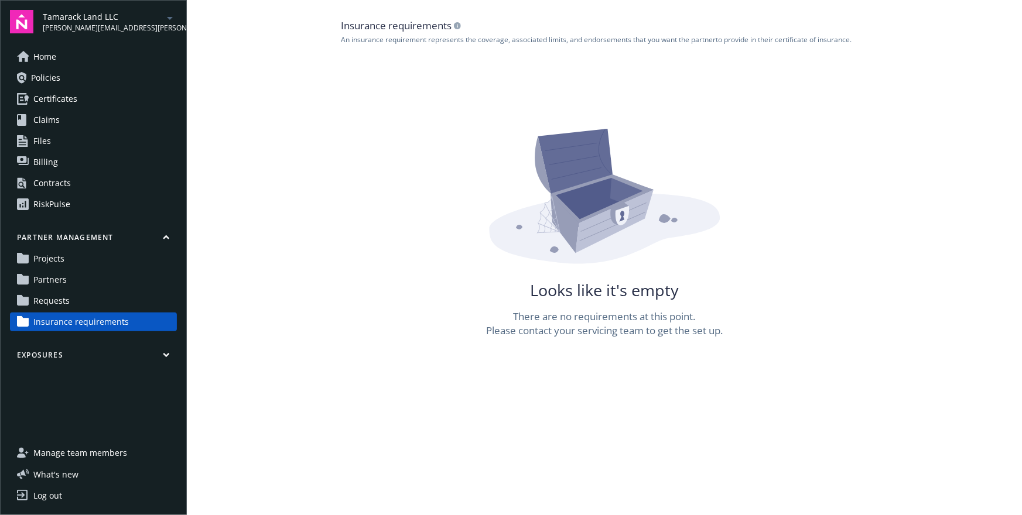
click at [156, 283] on link "Partners" at bounding box center [93, 280] width 167 height 19
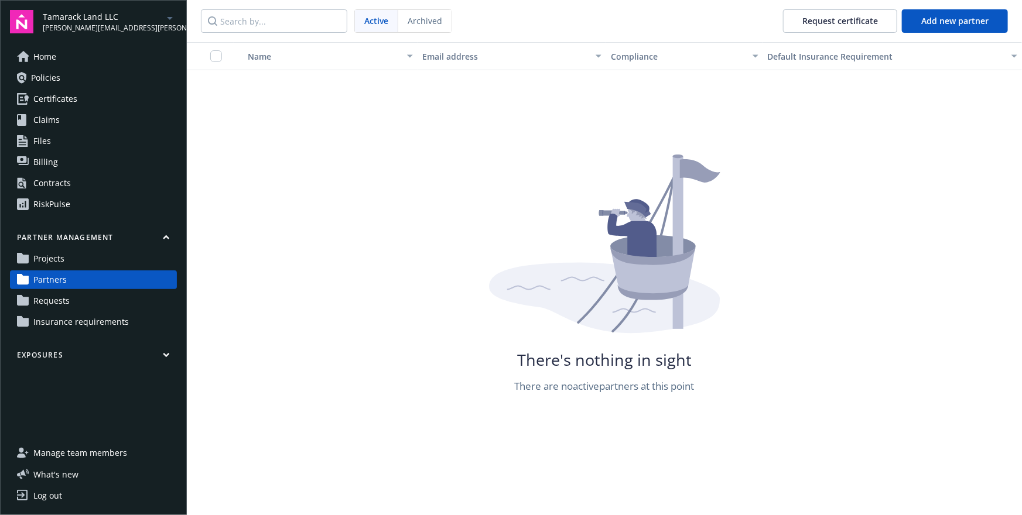
click at [93, 256] on link "Projects" at bounding box center [93, 258] width 167 height 19
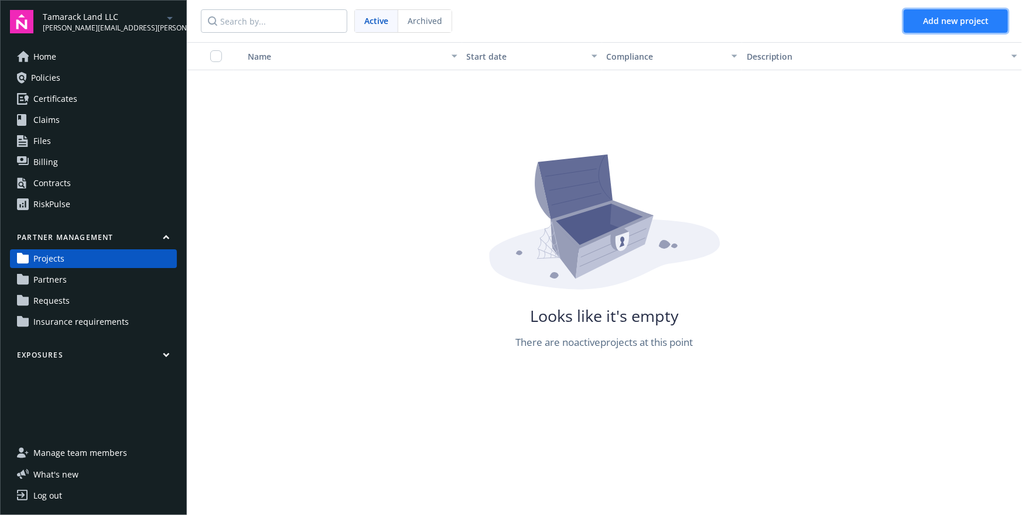
click at [945, 25] on span "Add new project" at bounding box center [956, 20] width 66 height 11
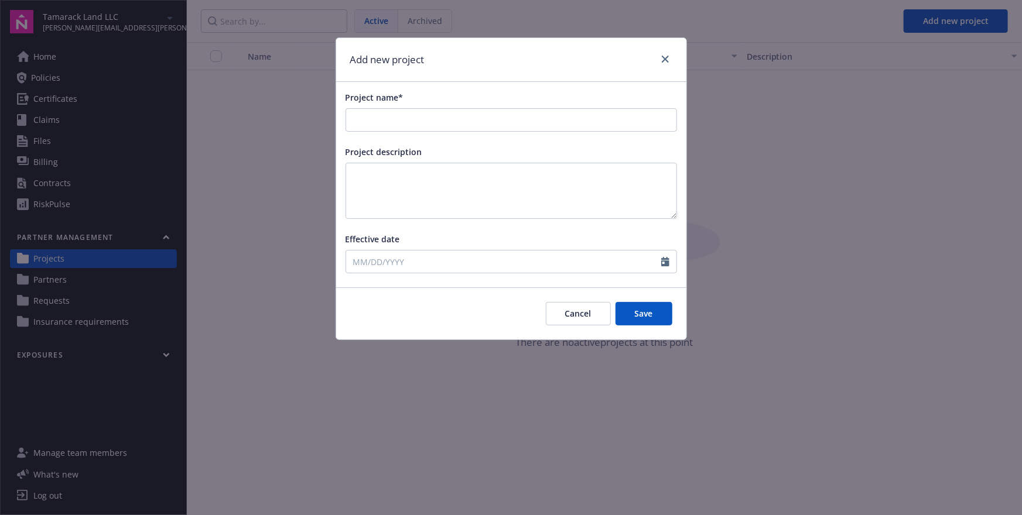
click at [570, 319] on button "Cancel" at bounding box center [578, 313] width 65 height 23
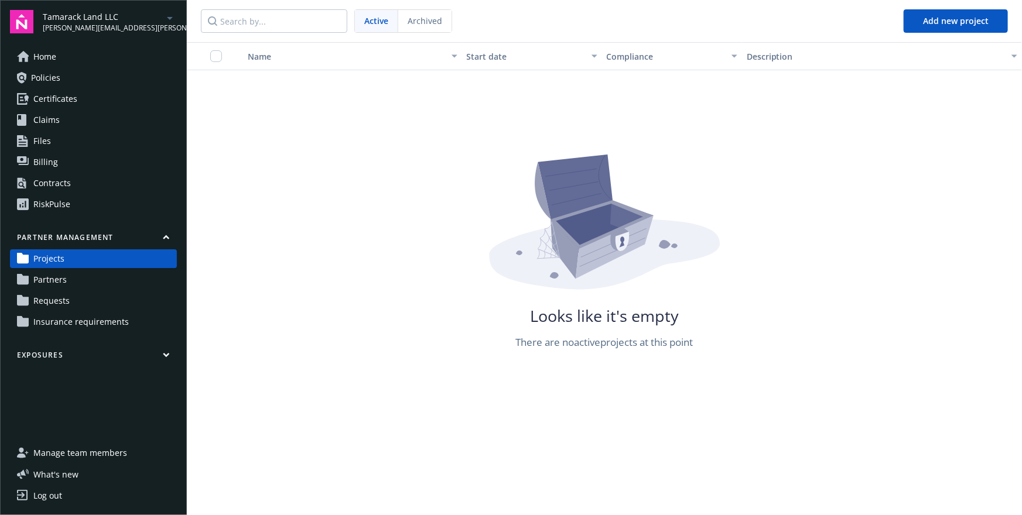
click at [139, 278] on link "Partners" at bounding box center [93, 280] width 167 height 19
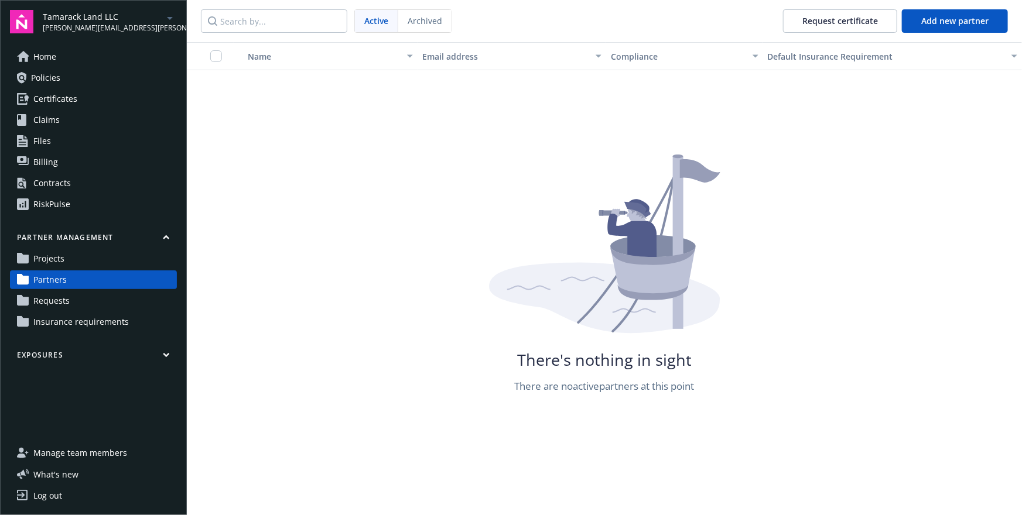
click at [167, 18] on icon "arrowDropDown" at bounding box center [170, 18] width 14 height 14
click at [214, 139] on div "Name Email address Compliance Default Insurance Requirement There's nothing in …" at bounding box center [604, 217] width 835 height 351
click at [408, 286] on div "There's nothing in sight There are no active partners at this point" at bounding box center [604, 274] width 835 height 239
click at [121, 265] on link "Projects" at bounding box center [93, 258] width 167 height 19
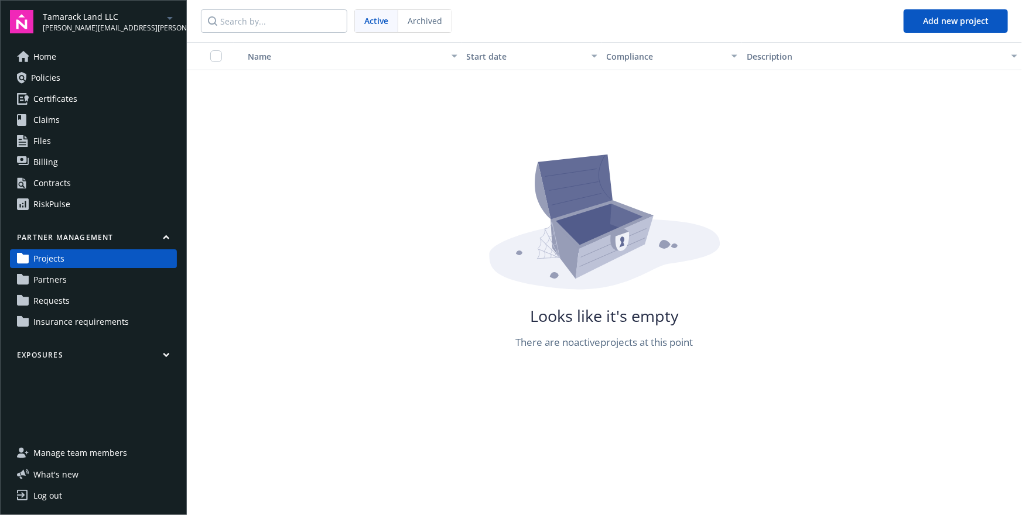
click at [266, 431] on div "Name Start date Compliance Description Looks like it's empty There are no activ…" at bounding box center [604, 278] width 835 height 473
click at [269, 333] on div "Looks like it's empty There are no active projects at this point" at bounding box center [604, 252] width 835 height 195
click at [105, 323] on span "Insurance requirements" at bounding box center [80, 322] width 95 height 19
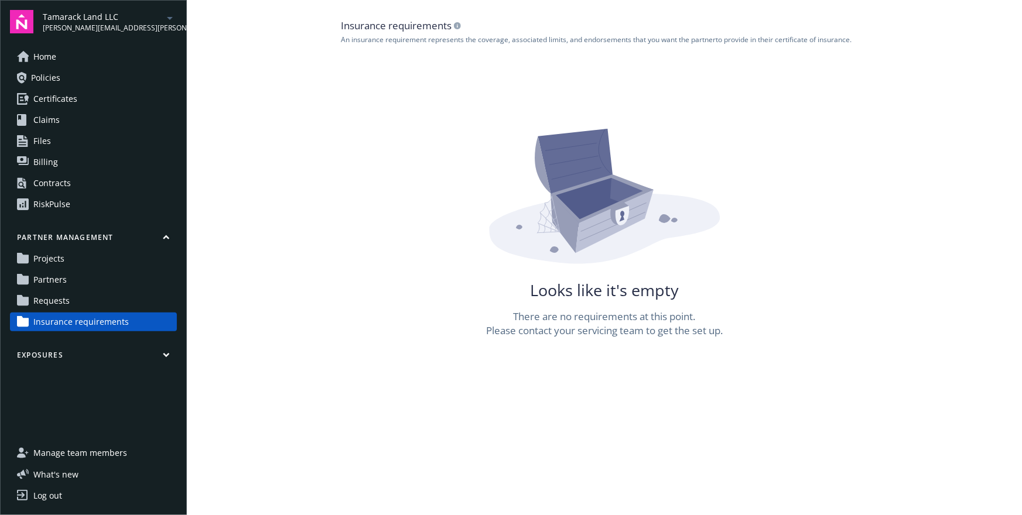
click at [133, 286] on link "Partners" at bounding box center [93, 280] width 167 height 19
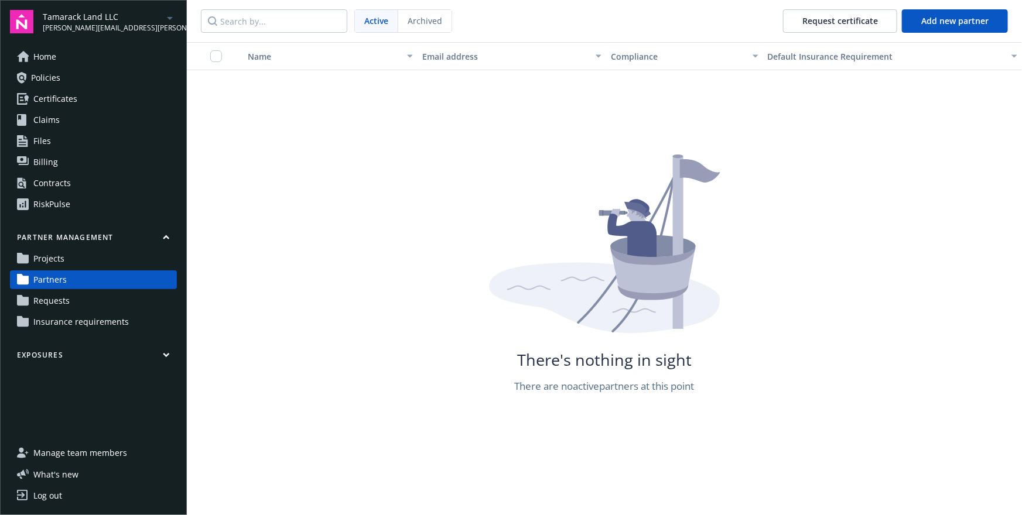
click at [453, 241] on div "There's nothing in sight There are no active partners at this point" at bounding box center [604, 274] width 835 height 239
